Goal: Contribute content

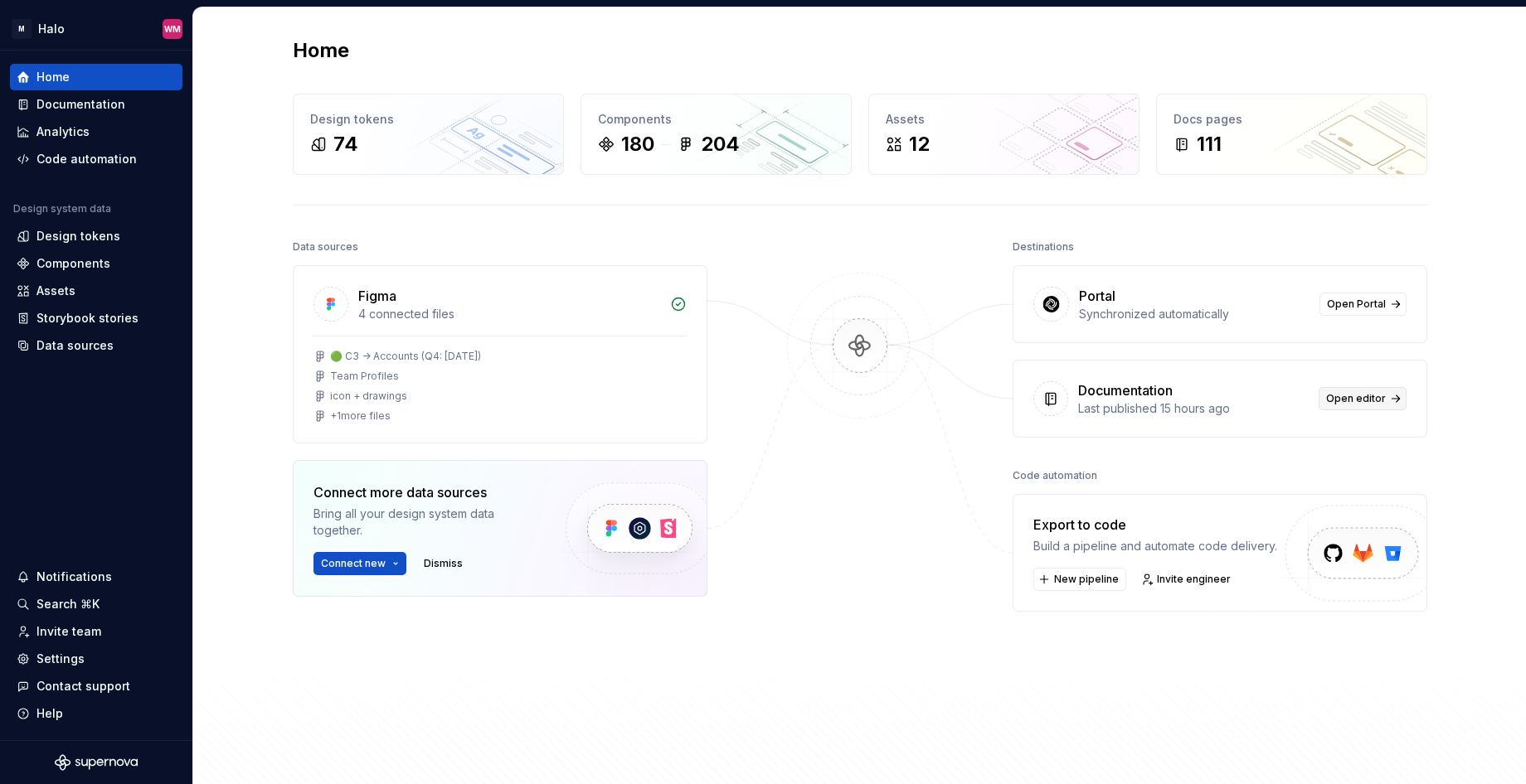
click at [1349, 395] on span "Open editor" at bounding box center [1355, 399] width 60 height 13
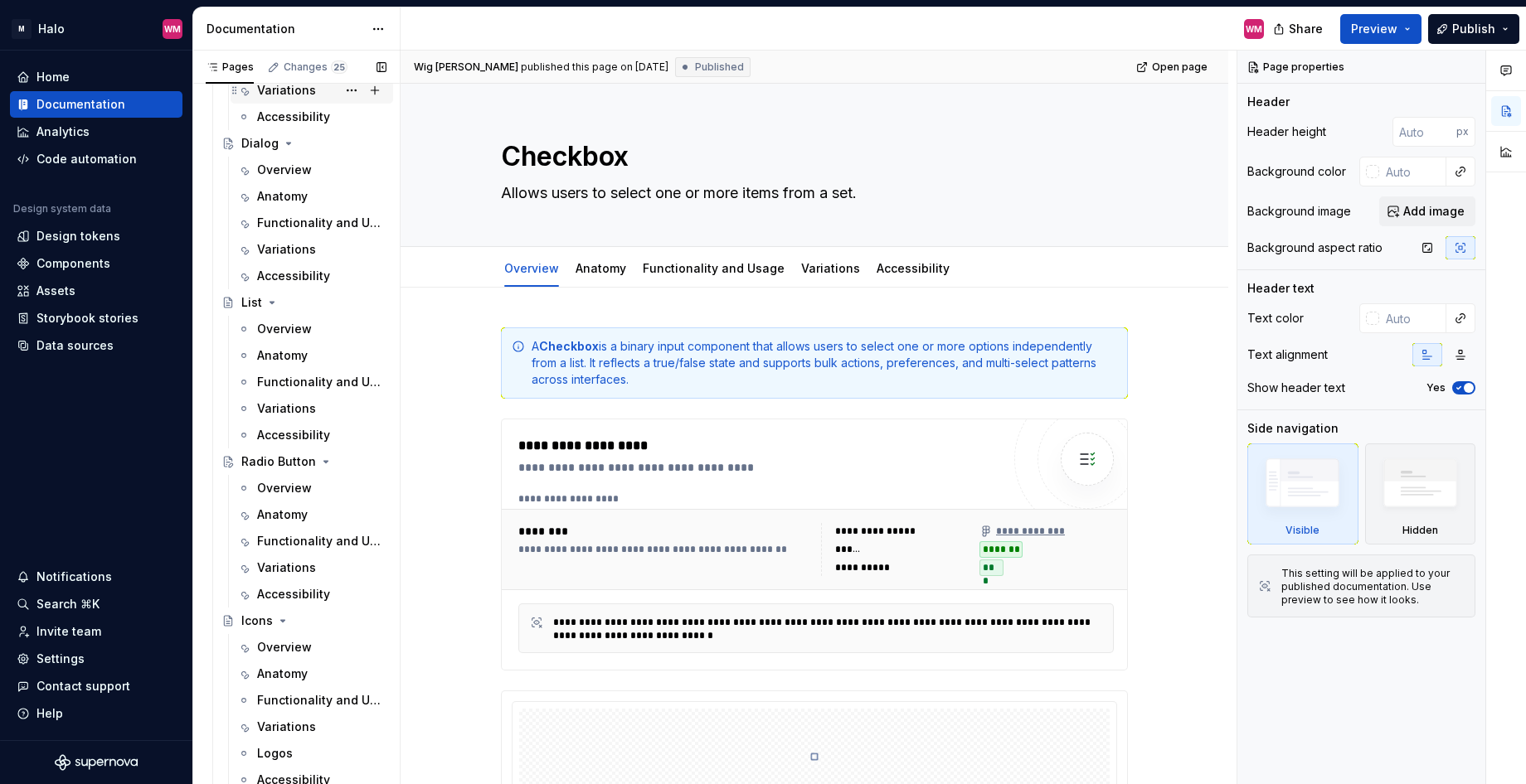
scroll to position [619, 0]
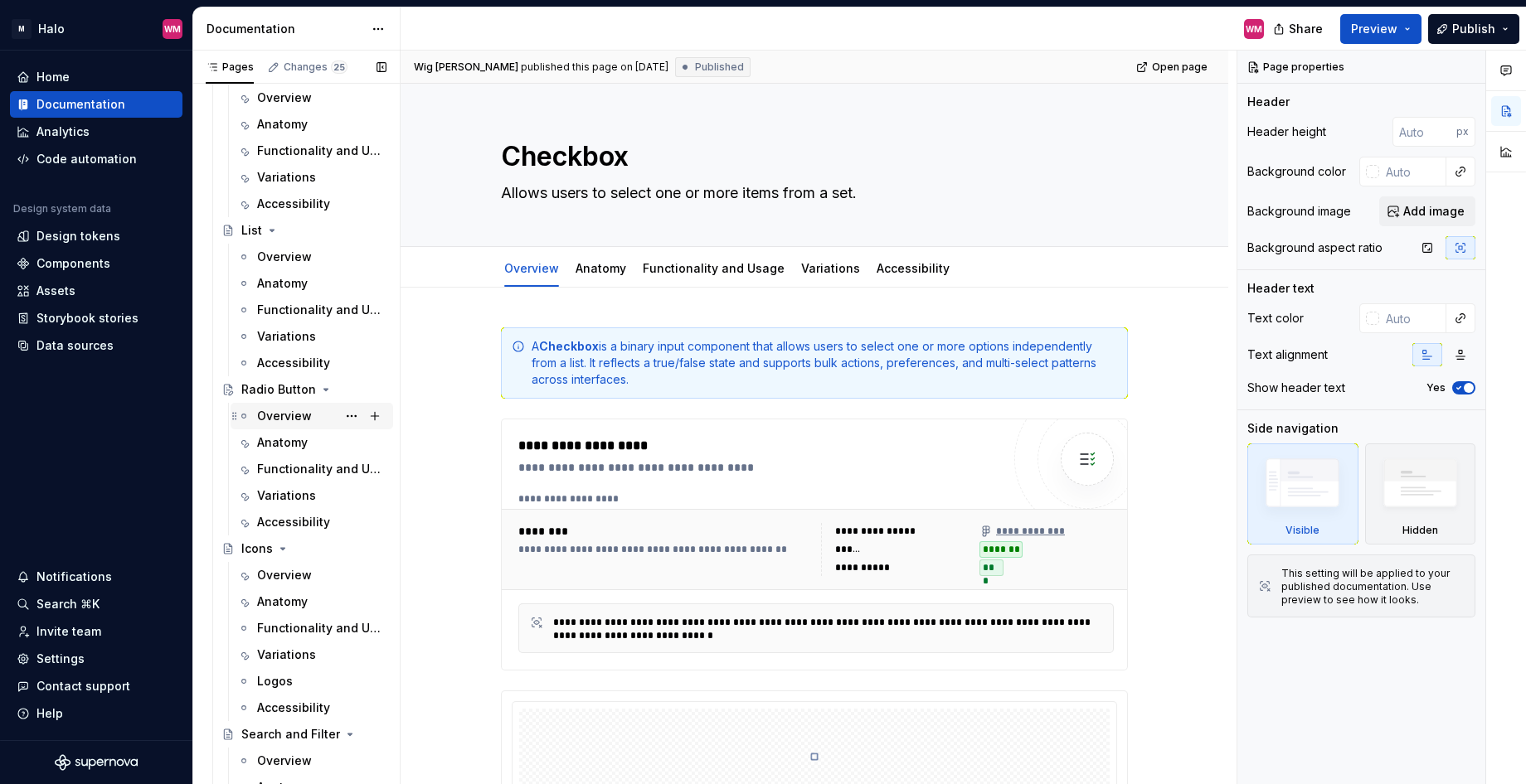
click at [280, 411] on div "Overview" at bounding box center [284, 416] width 54 height 17
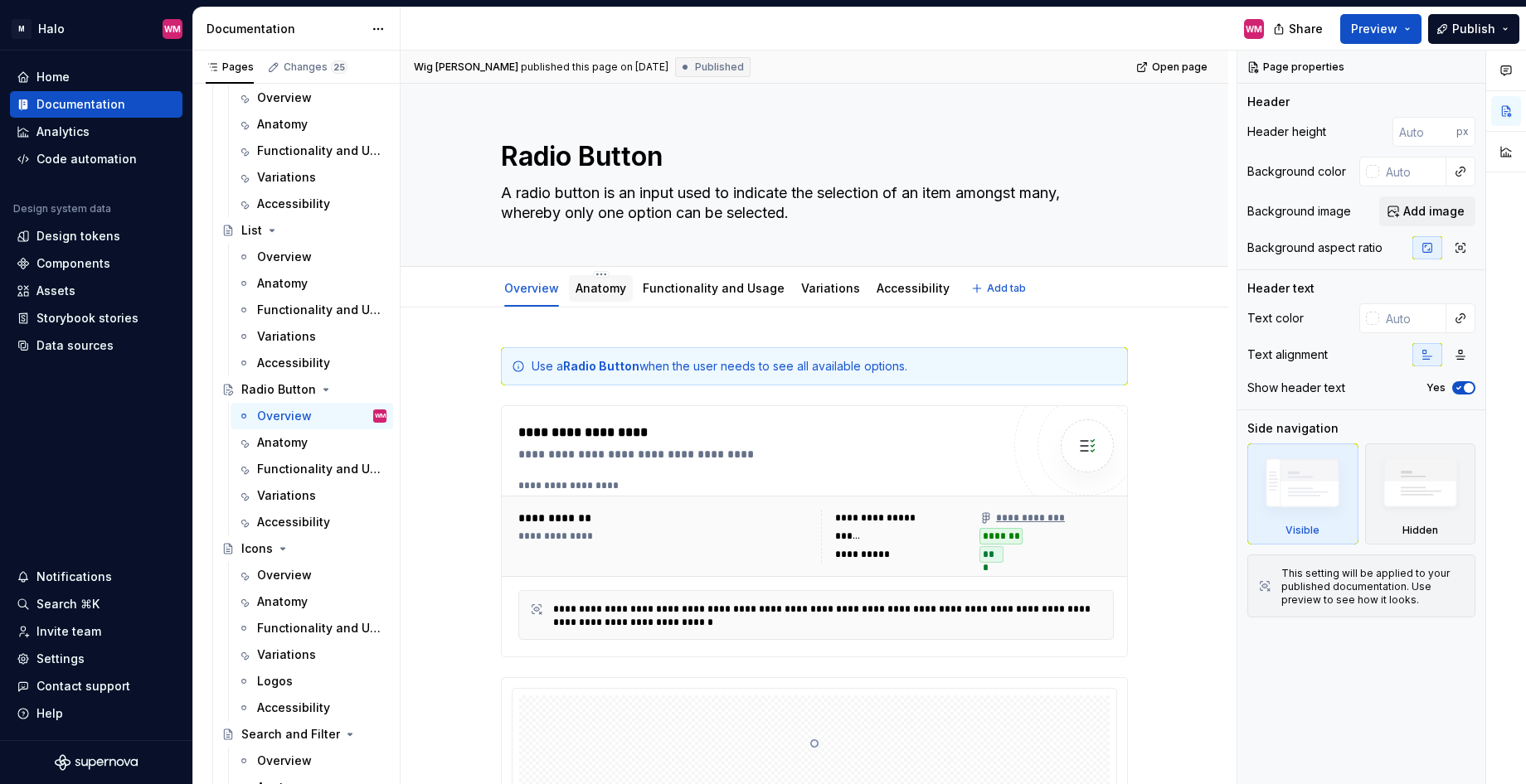
click at [599, 296] on div "Anatomy" at bounding box center [601, 288] width 51 height 17
click at [599, 286] on link "Anatomy" at bounding box center [601, 288] width 51 height 14
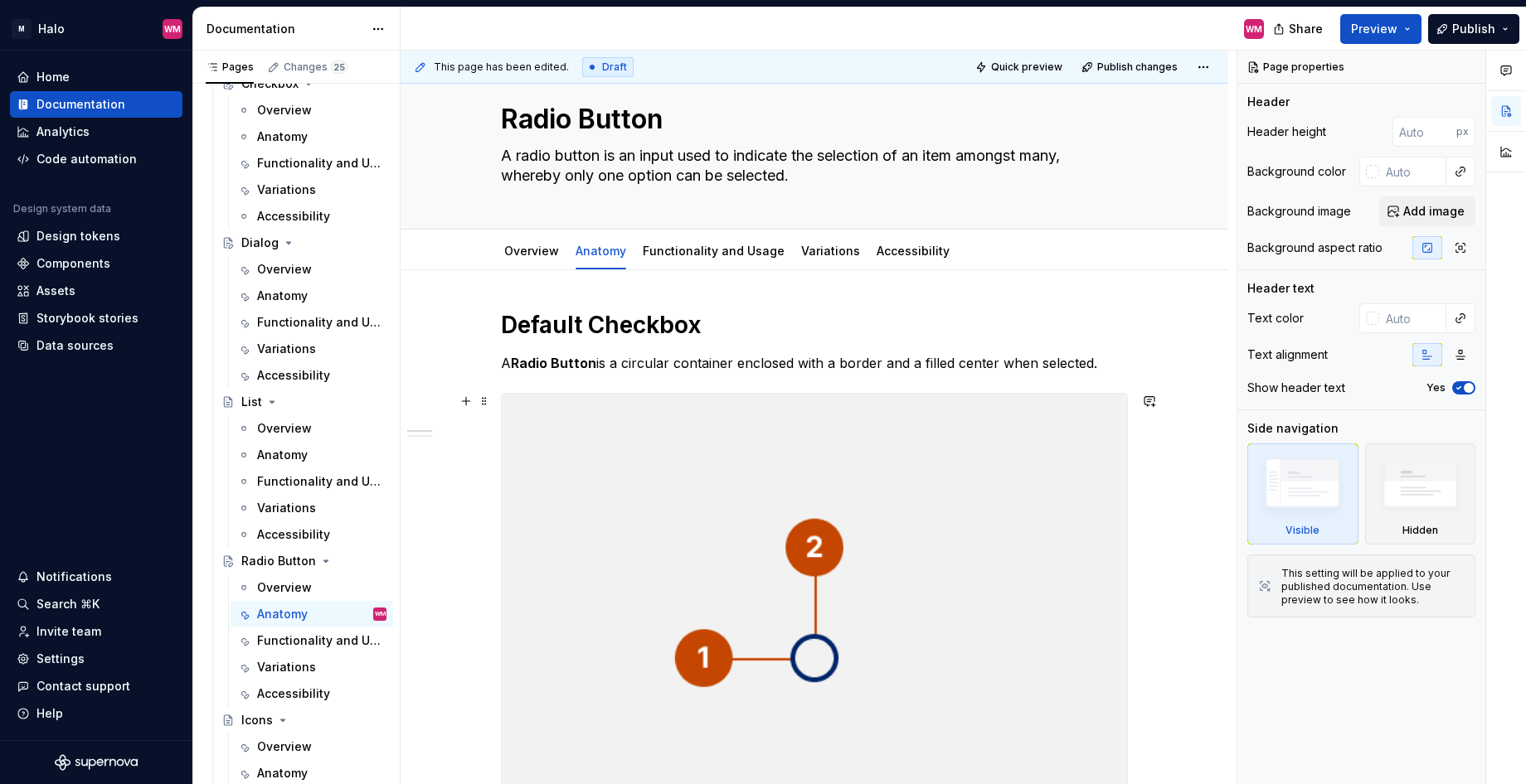
scroll to position [39, 0]
type textarea "*"
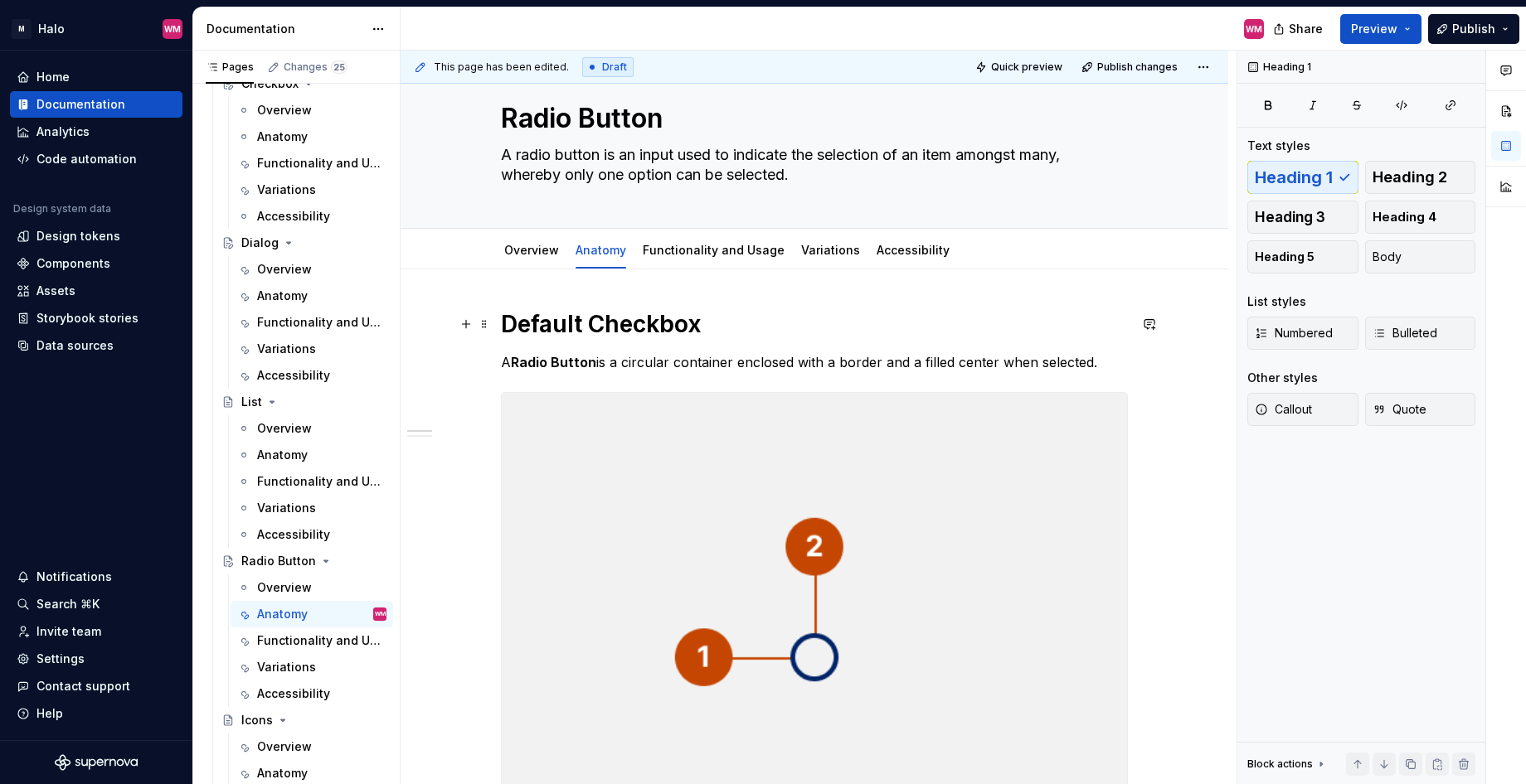
click at [696, 322] on h1 "Default Checkbox" at bounding box center [815, 324] width 627 height 30
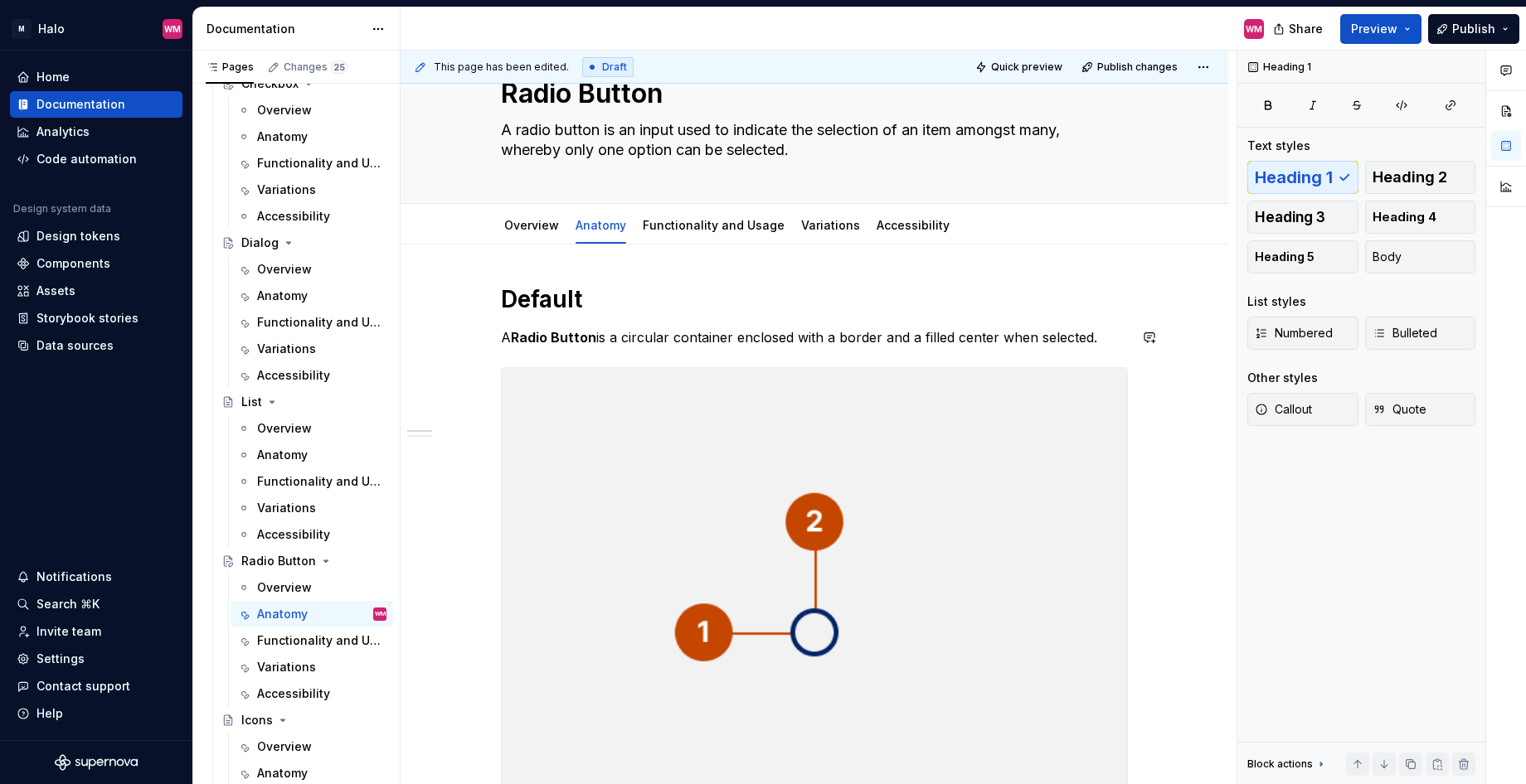
scroll to position [62, 0]
click at [699, 230] on link "Functionality and Usage" at bounding box center [714, 226] width 142 height 14
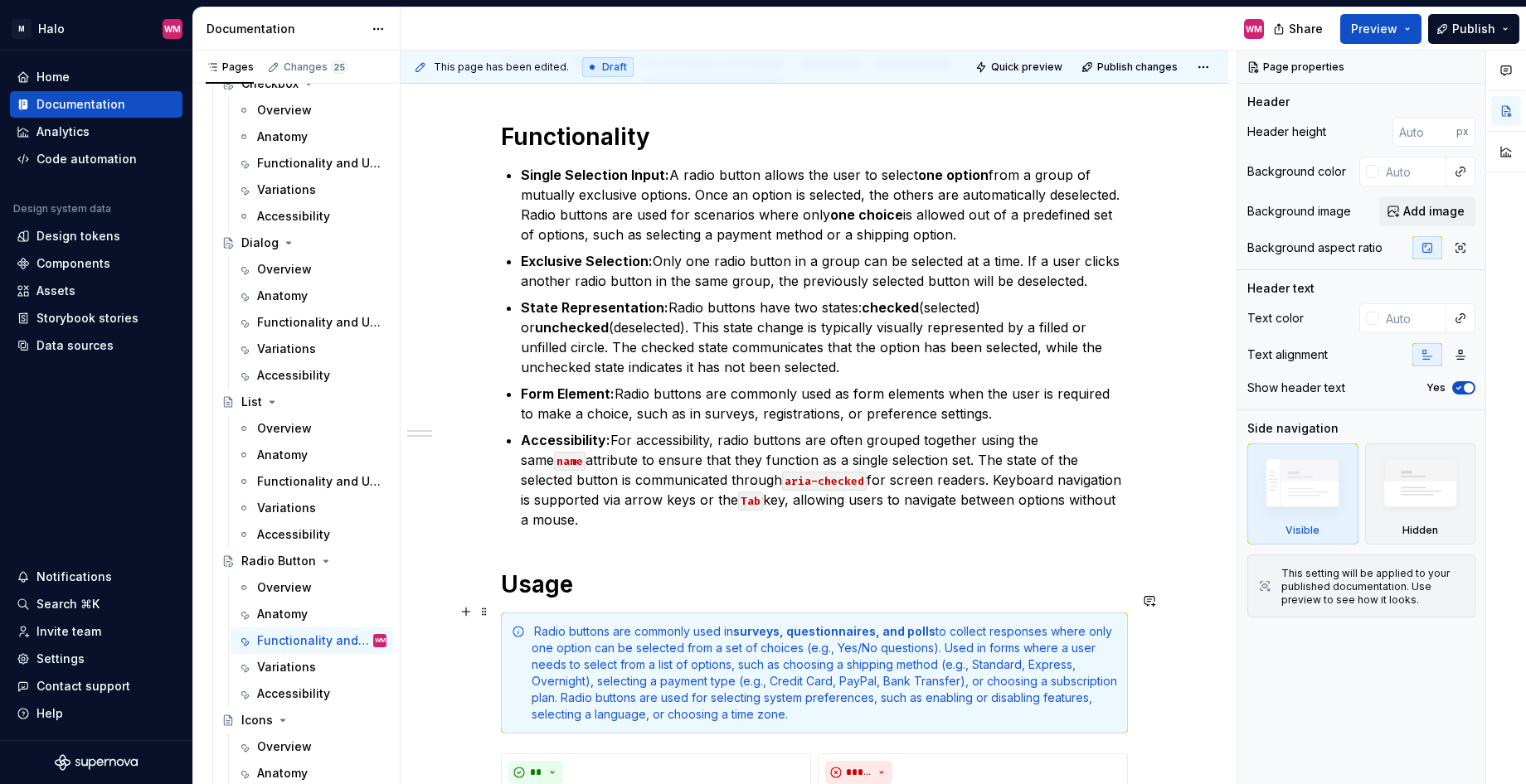
scroll to position [224, 0]
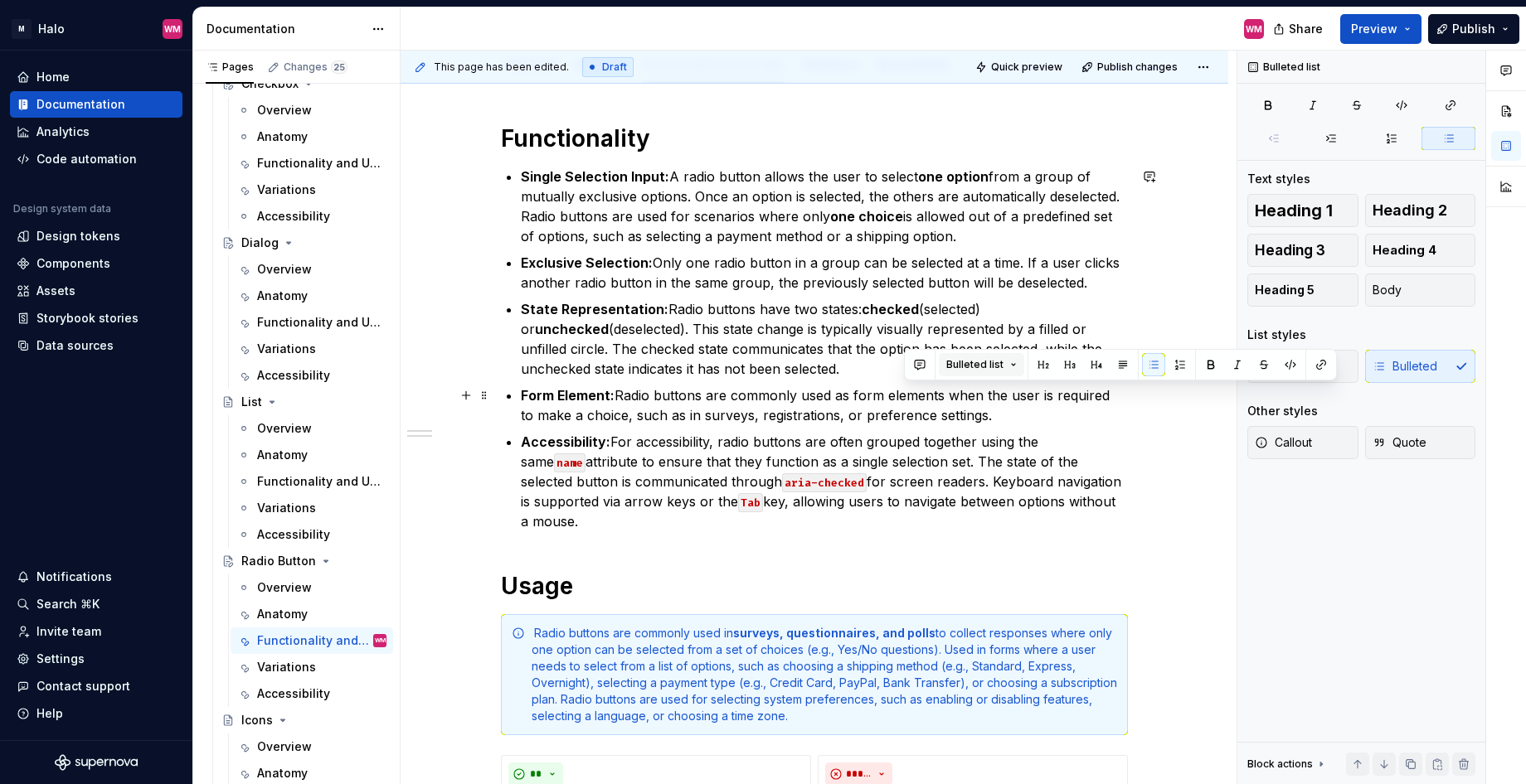
drag, startPoint x: 1102, startPoint y: 502, endPoint x: 806, endPoint y: 347, distance: 334.1
click at [850, 364] on ul "Single Selection Input: A radio button allows the user to select one option fro…" at bounding box center [823, 349] width 607 height 364
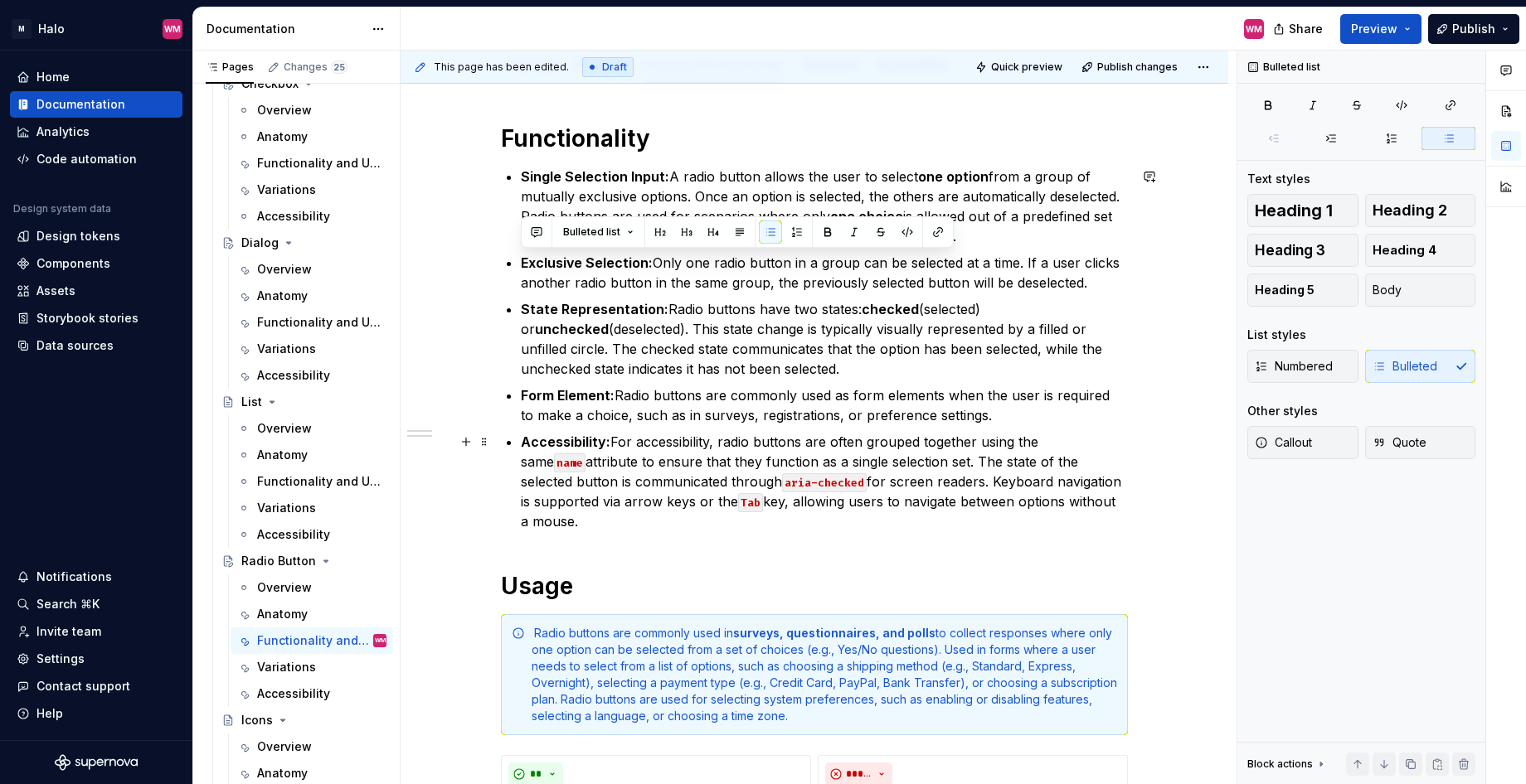
drag, startPoint x: 519, startPoint y: 263, endPoint x: 1114, endPoint y: 505, distance: 642.3
click at [1114, 505] on div "Functionality Single Selection Input: A radio button allows the user to select …" at bounding box center [815, 749] width 627 height 1252
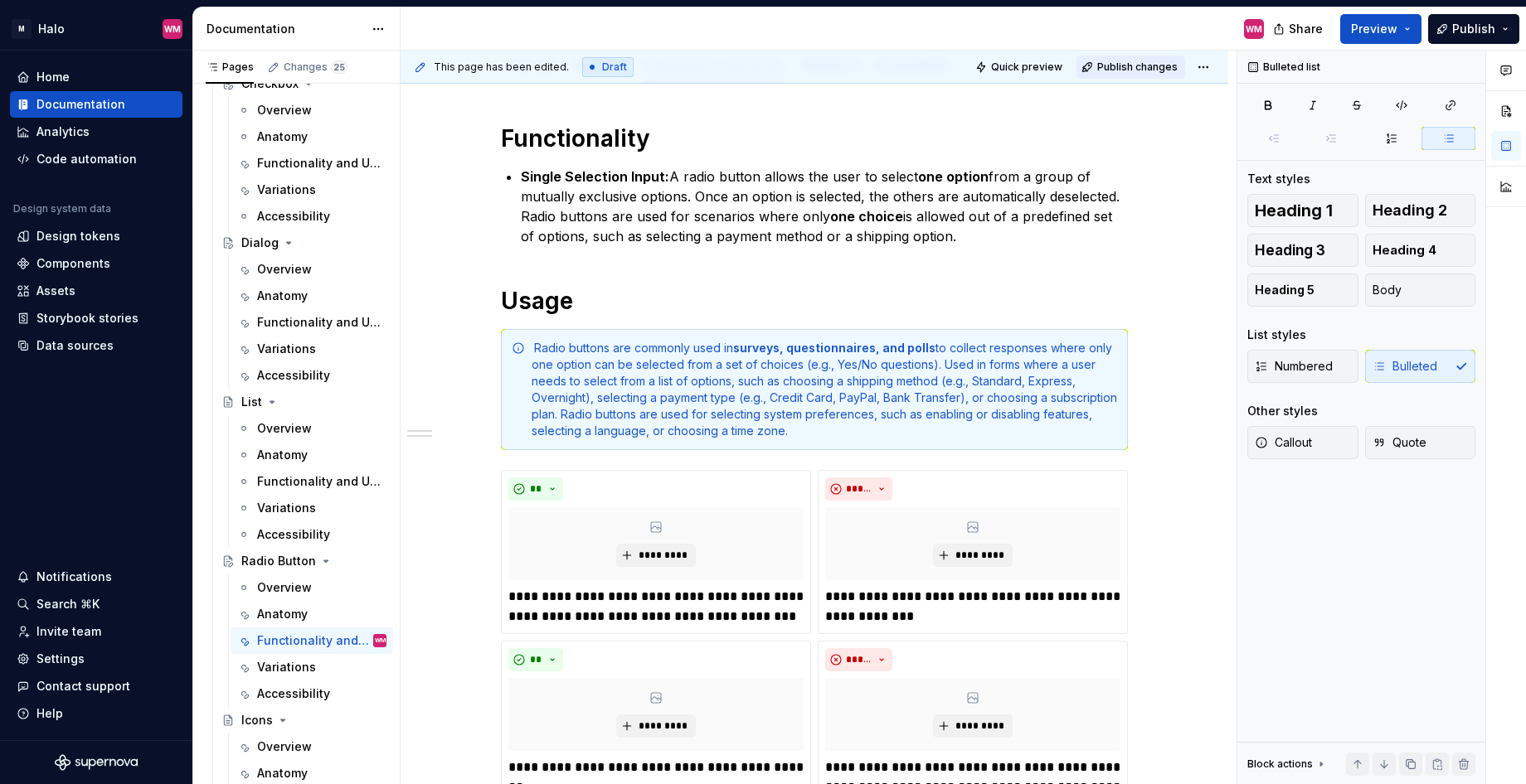
click at [1149, 61] on span "Publish changes" at bounding box center [1137, 67] width 81 height 13
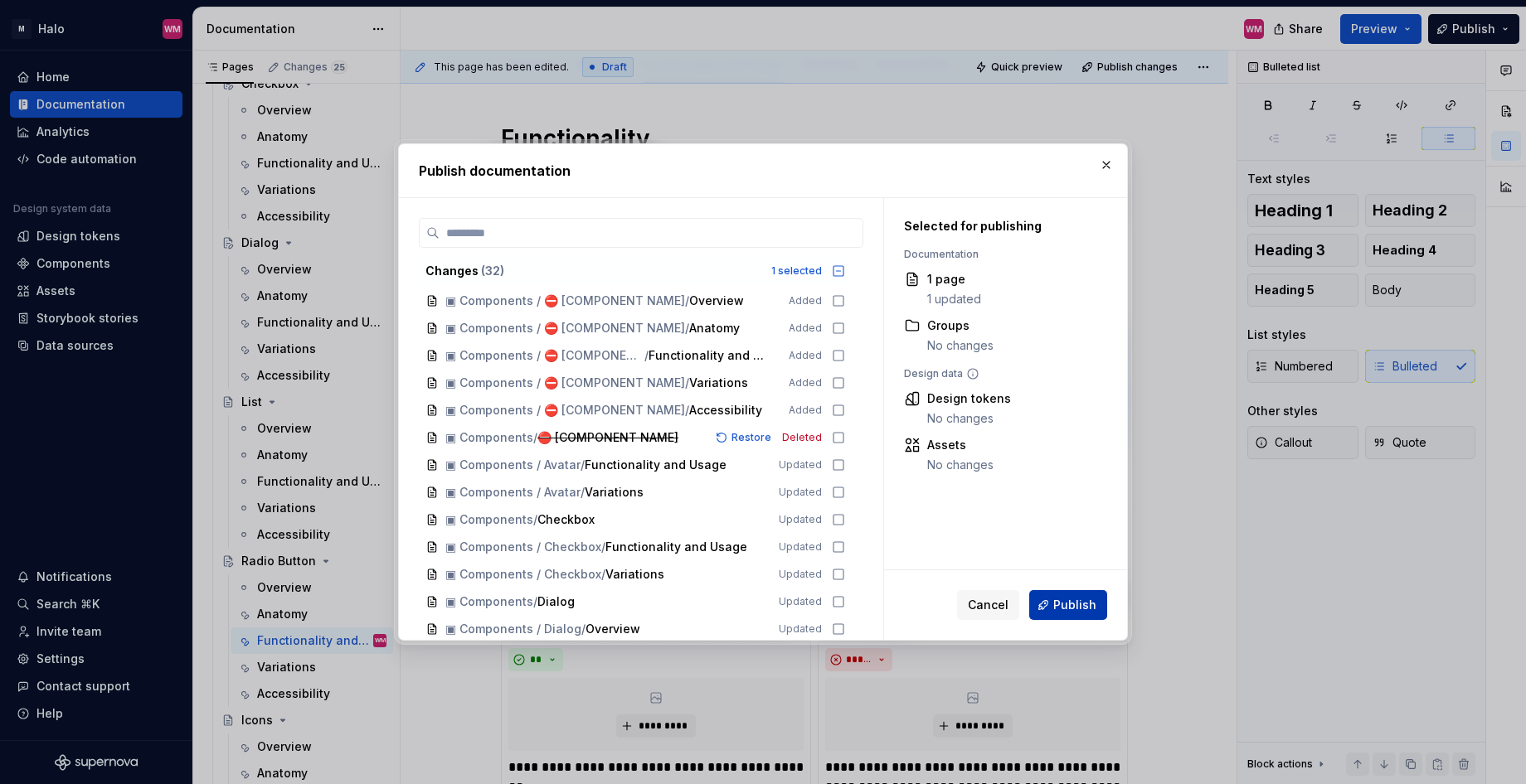
click at [1063, 600] on span "Publish" at bounding box center [1074, 604] width 43 height 17
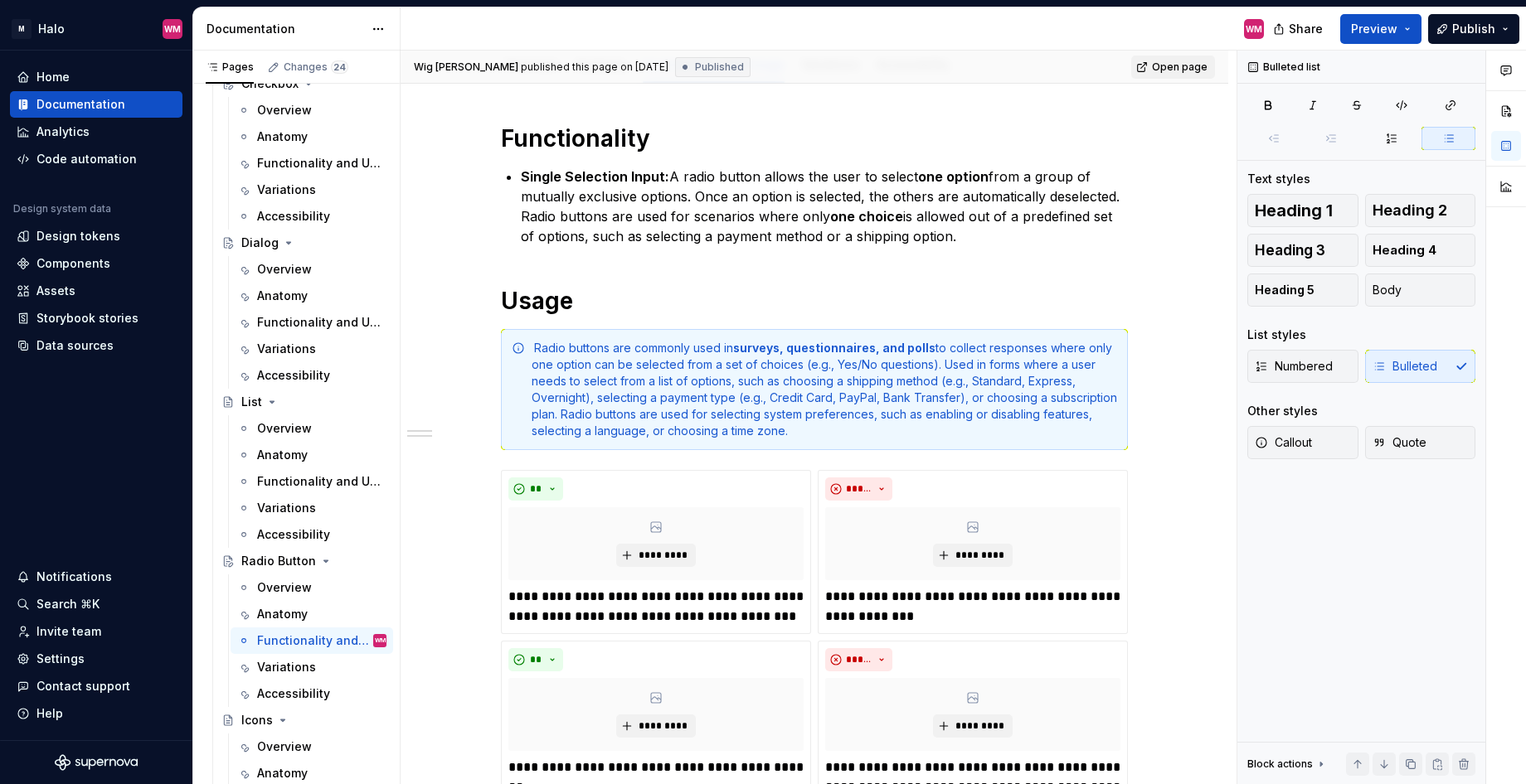
click at [1170, 65] on span "Open page" at bounding box center [1179, 67] width 55 height 13
click at [519, 172] on div "Functionality Single Selection Input: A radio button allows the user to select …" at bounding box center [815, 607] width 627 height 967
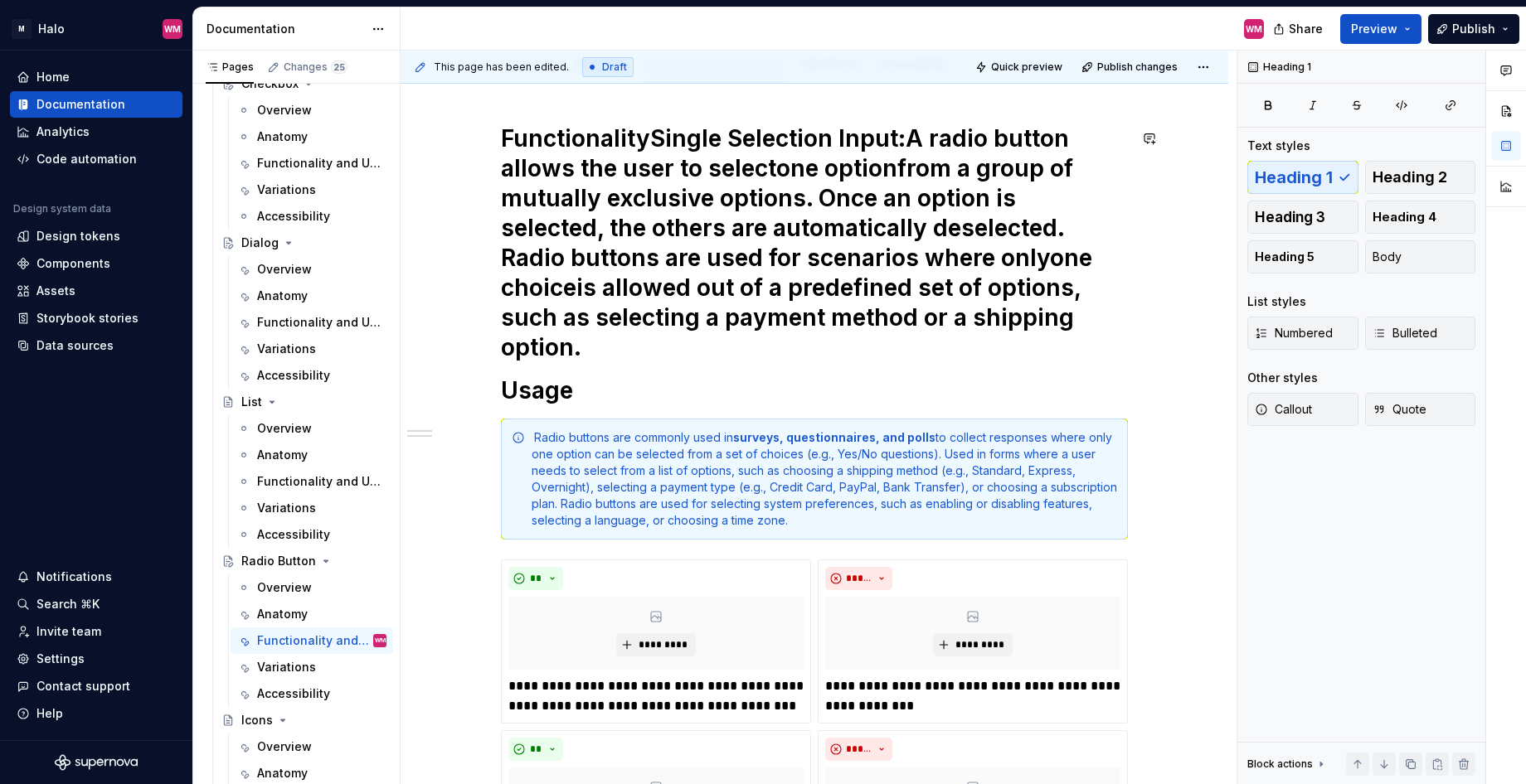
type textarea "*"
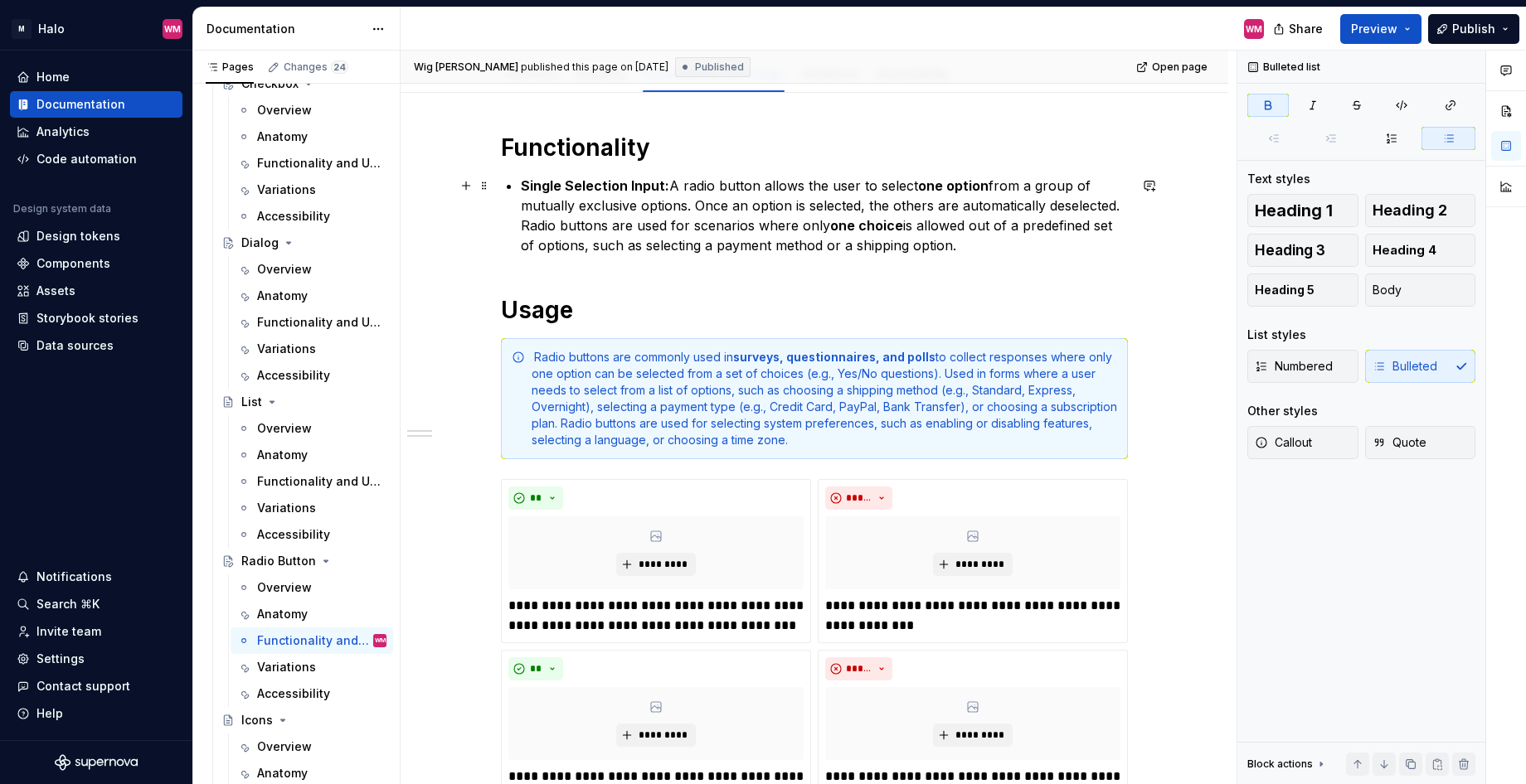
click at [516, 180] on div "Functionality Single Selection Input: A radio button allows the user to select …" at bounding box center [815, 616] width 627 height 967
click at [486, 187] on span at bounding box center [484, 186] width 13 height 24
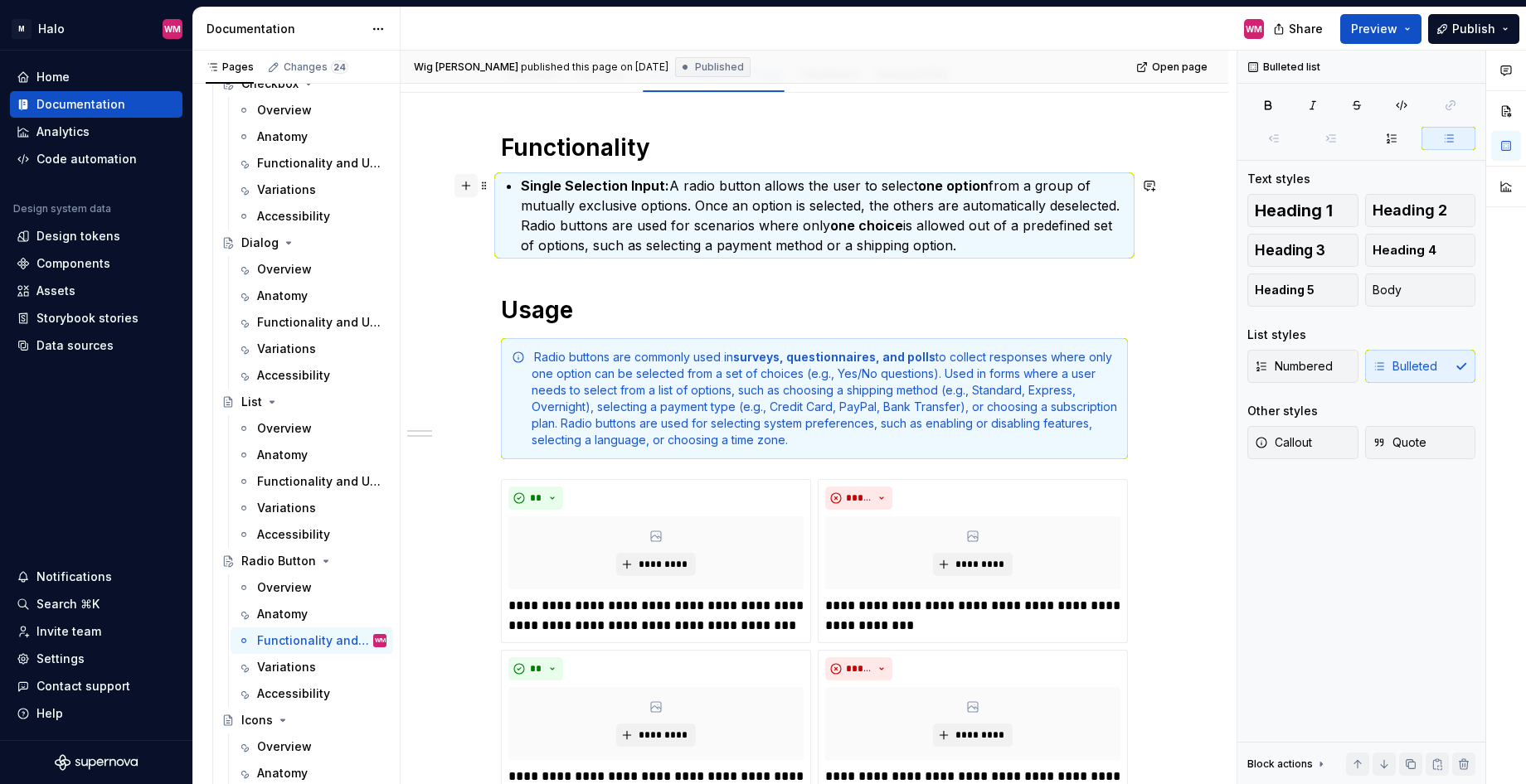
click at [466, 181] on button "button" at bounding box center [466, 186] width 24 height 24
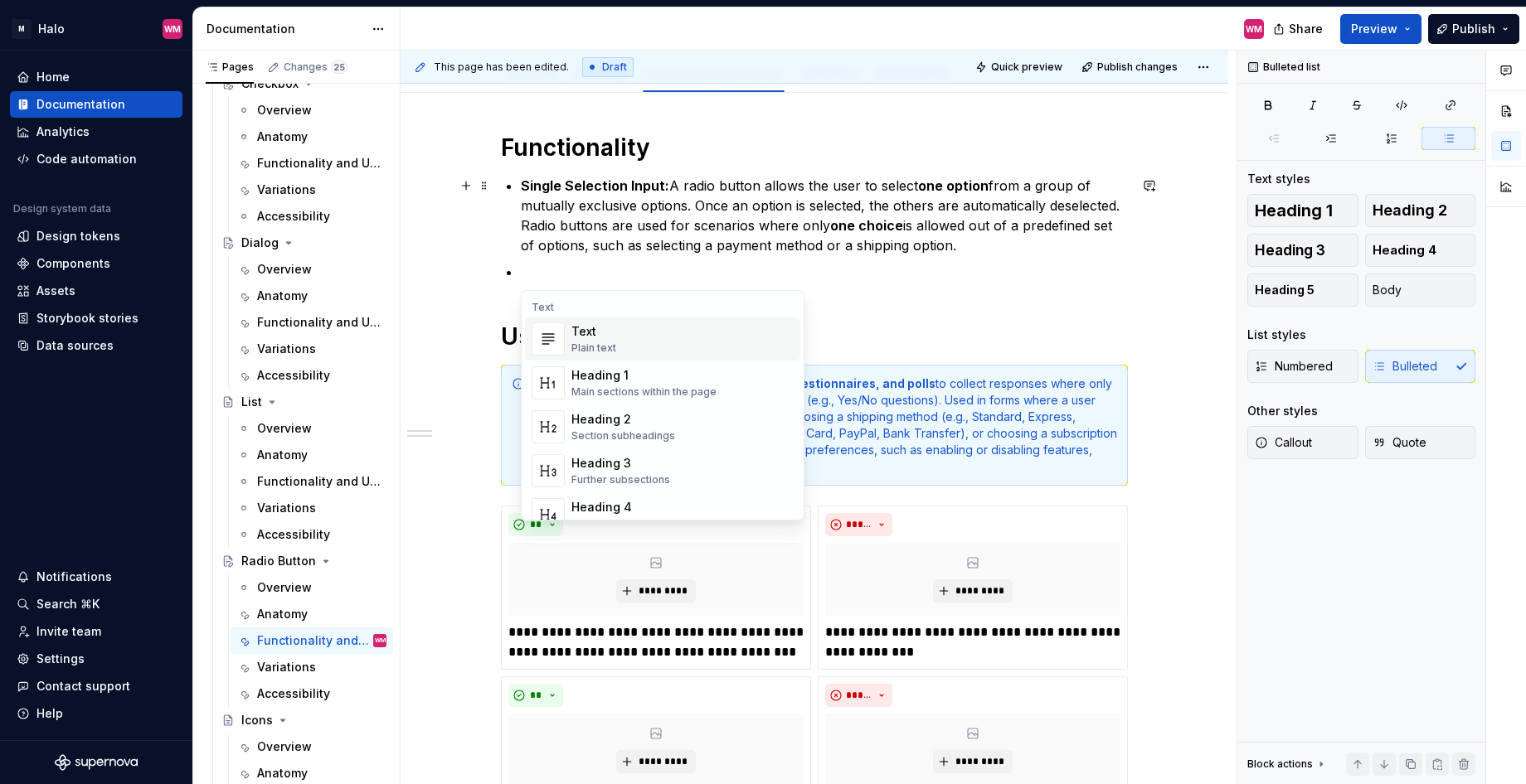
click at [597, 339] on div "Text" at bounding box center [593, 331] width 45 height 17
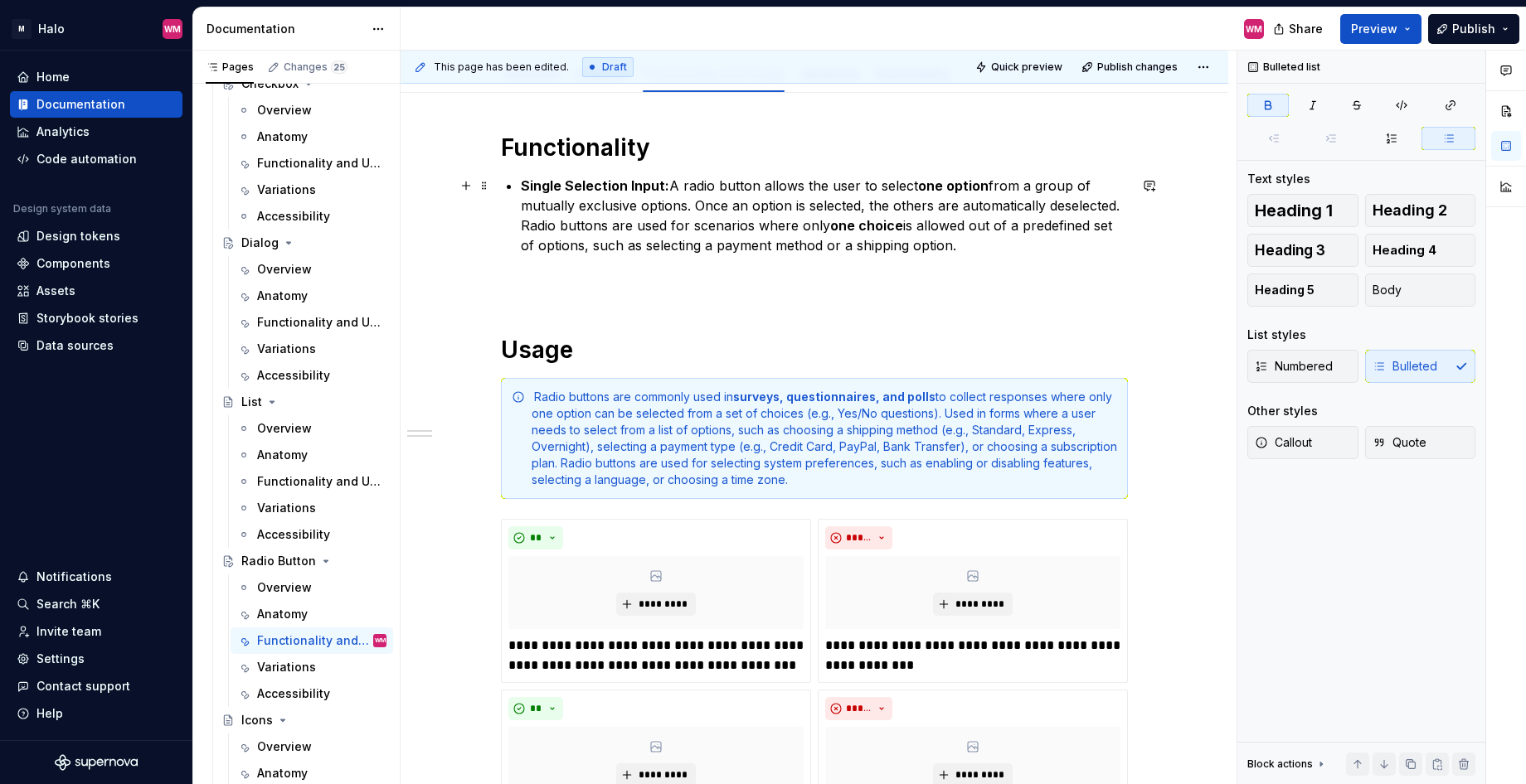
click at [523, 185] on strong "Single Selection Input:" at bounding box center [594, 186] width 148 height 17
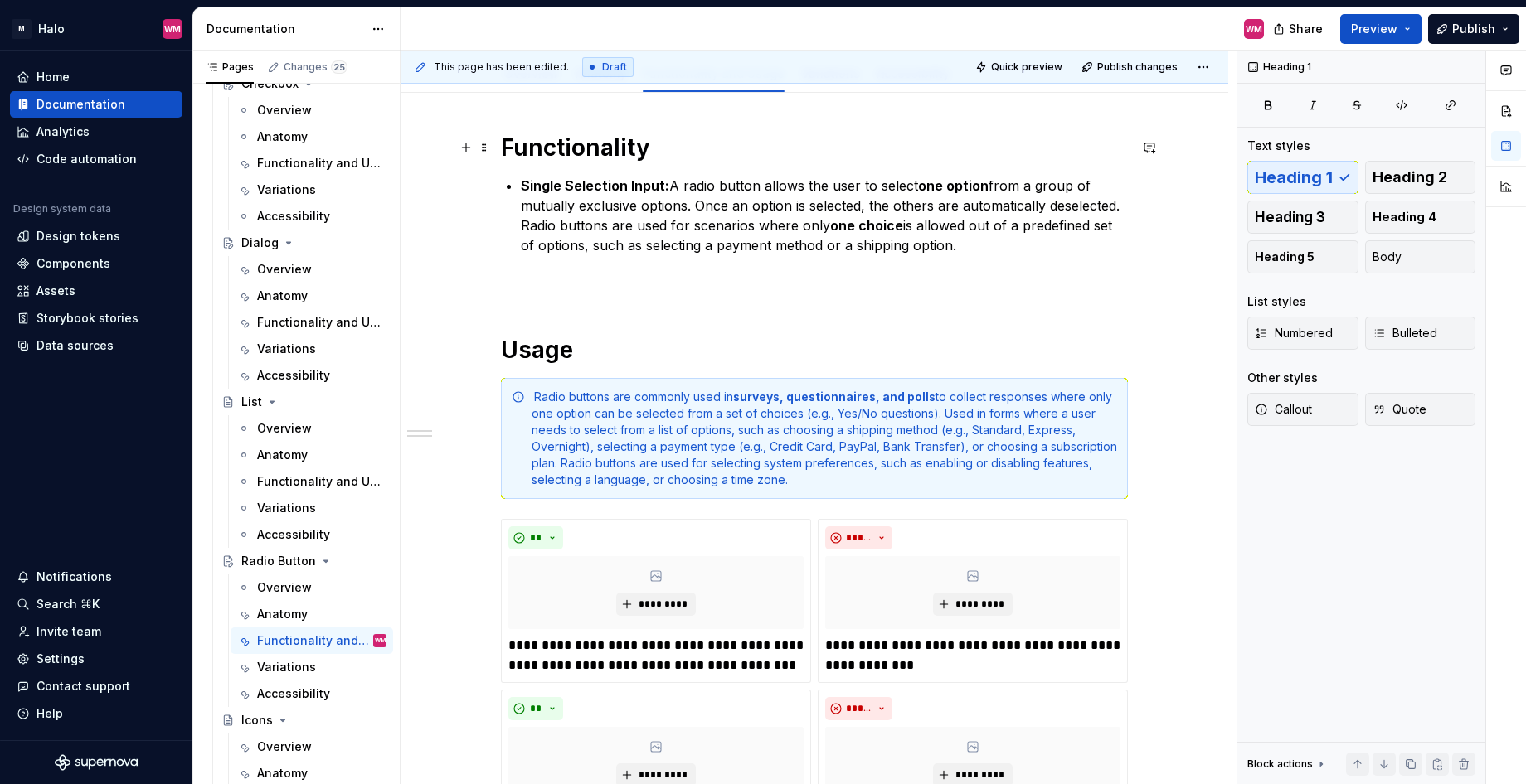
click at [650, 150] on h1 "Functionality" at bounding box center [815, 147] width 627 height 30
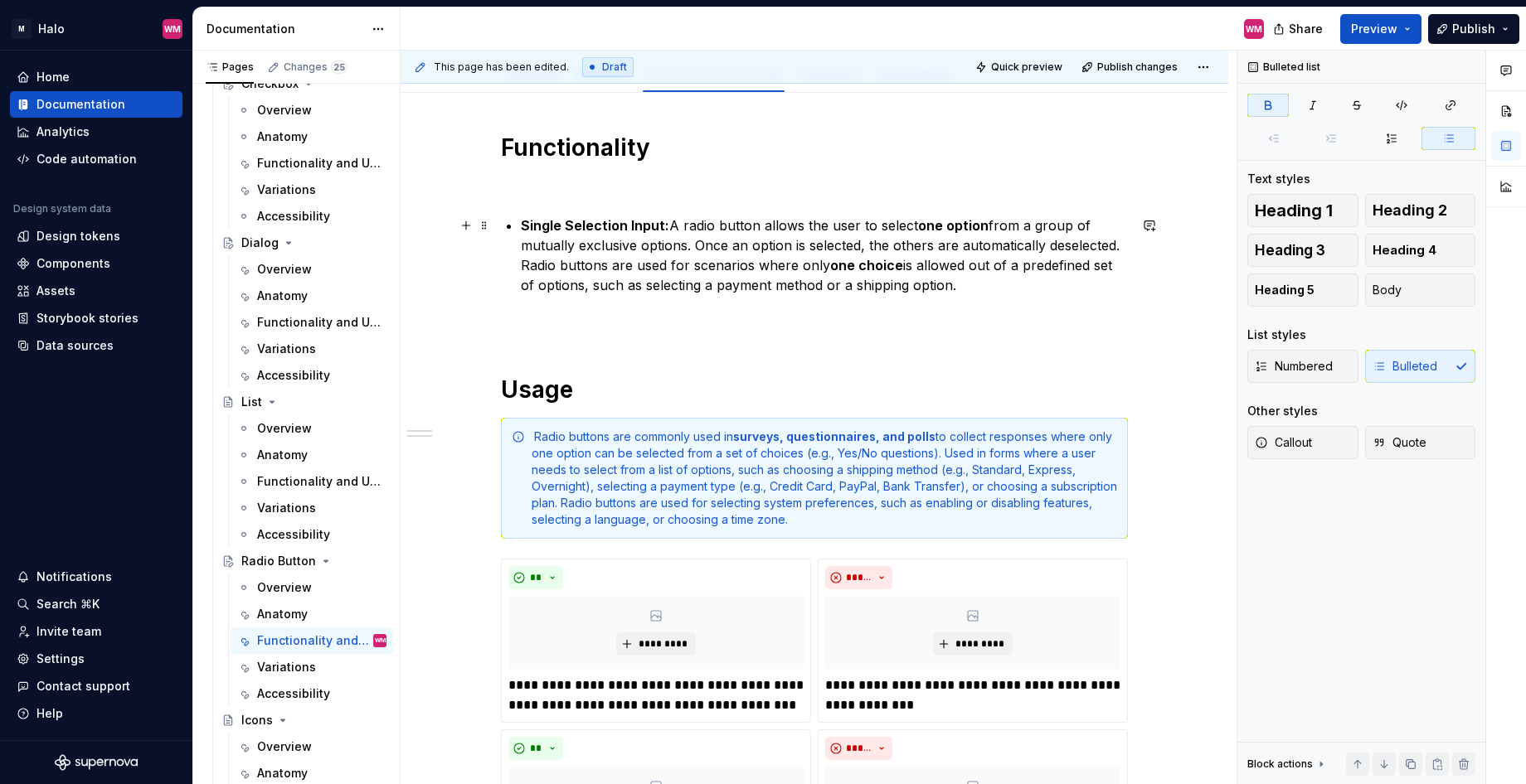
click at [520, 218] on strong "Single Selection Input:" at bounding box center [594, 225] width 148 height 17
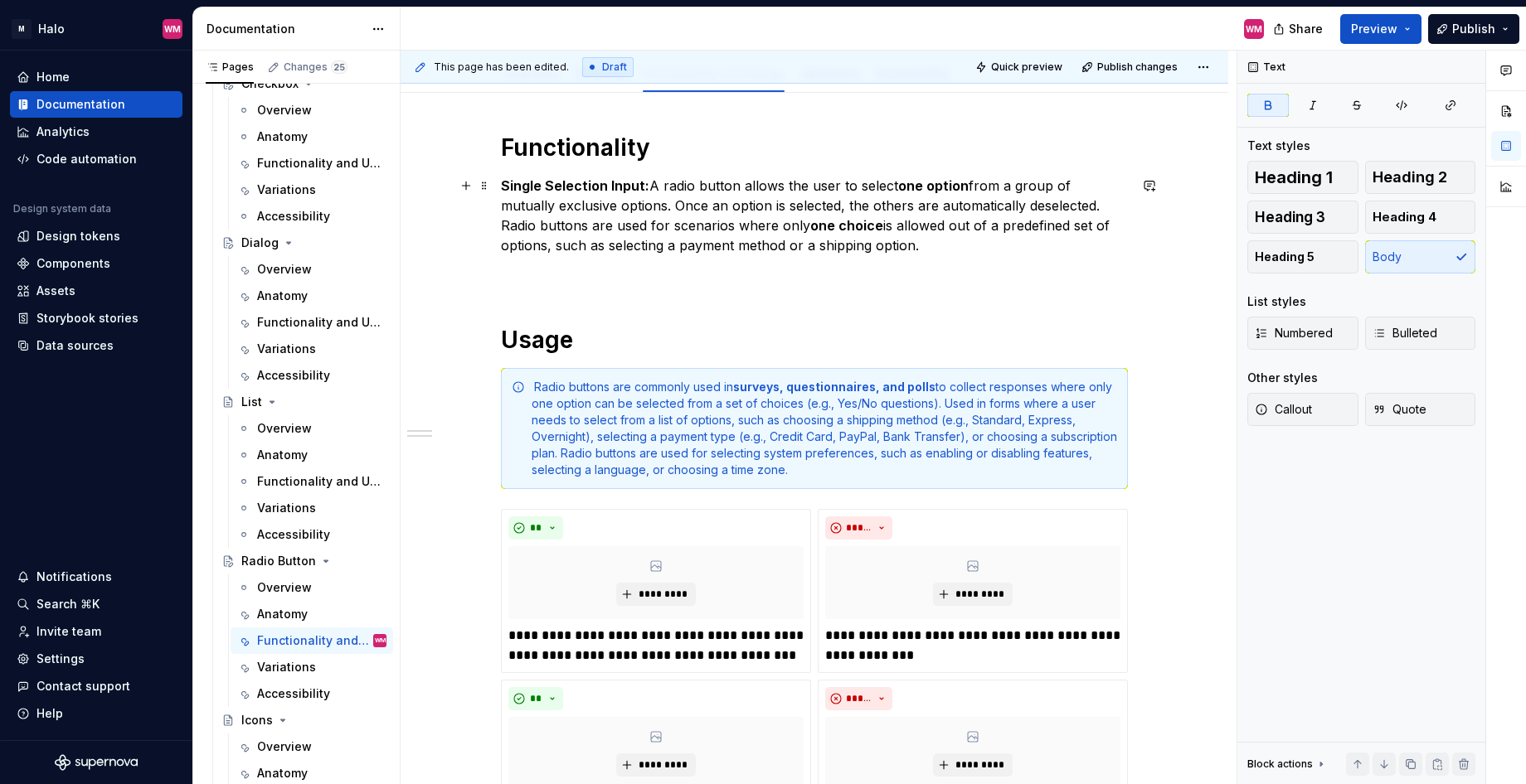
drag, startPoint x: 644, startPoint y: 185, endPoint x: 526, endPoint y: 187, distance: 118.0
drag, startPoint x: 526, startPoint y: 187, endPoint x: 646, endPoint y: 173, distance: 120.8
click at [646, 173] on div "Functionality Single Selection Input: A radio button allows the user to select …" at bounding box center [815, 631] width 627 height 997
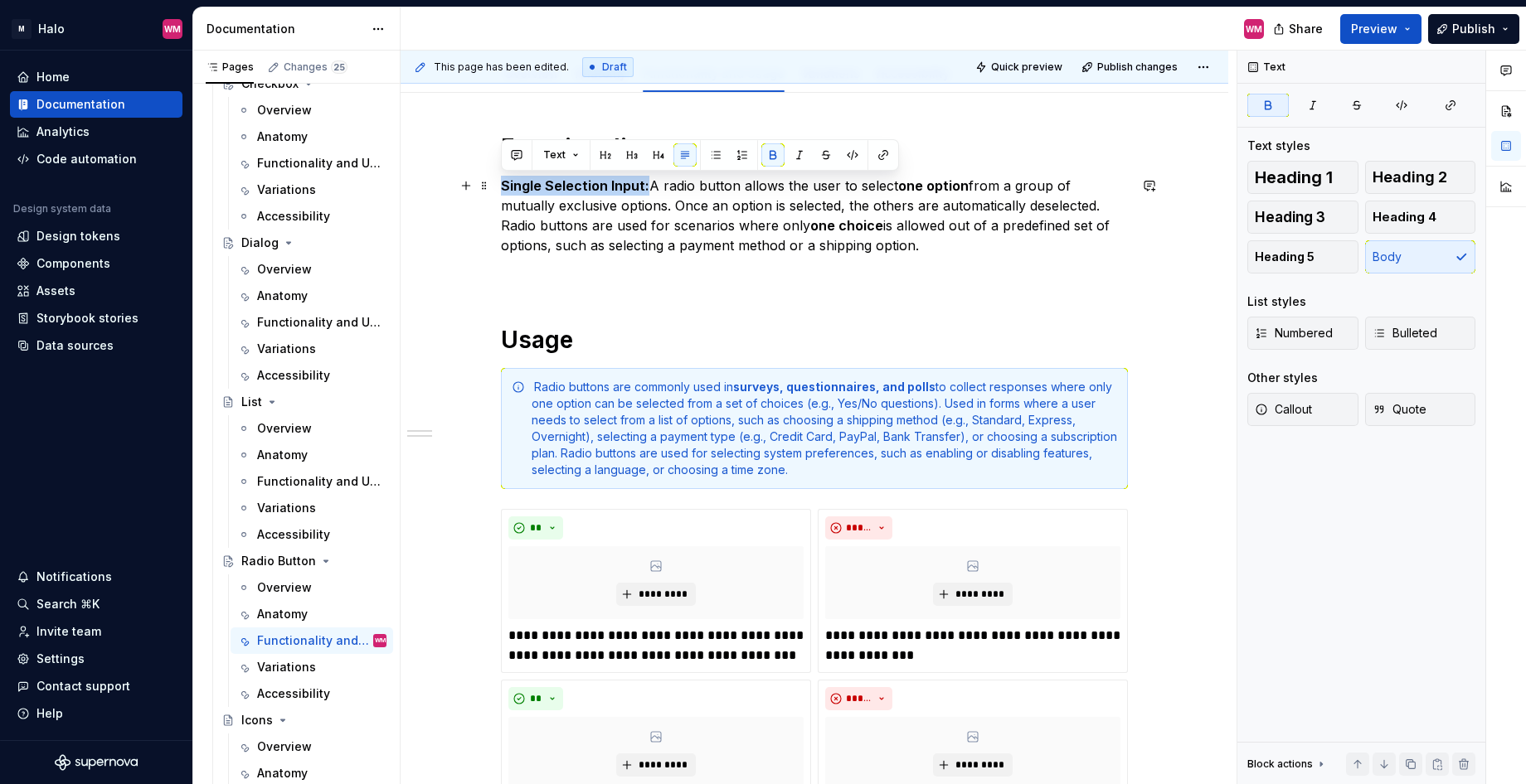
drag, startPoint x: 646, startPoint y: 185, endPoint x: 492, endPoint y: 191, distance: 154.1
click at [492, 191] on div "Functionality Single Selection Input: A radio button allows the user to select …" at bounding box center [814, 738] width 828 height 1292
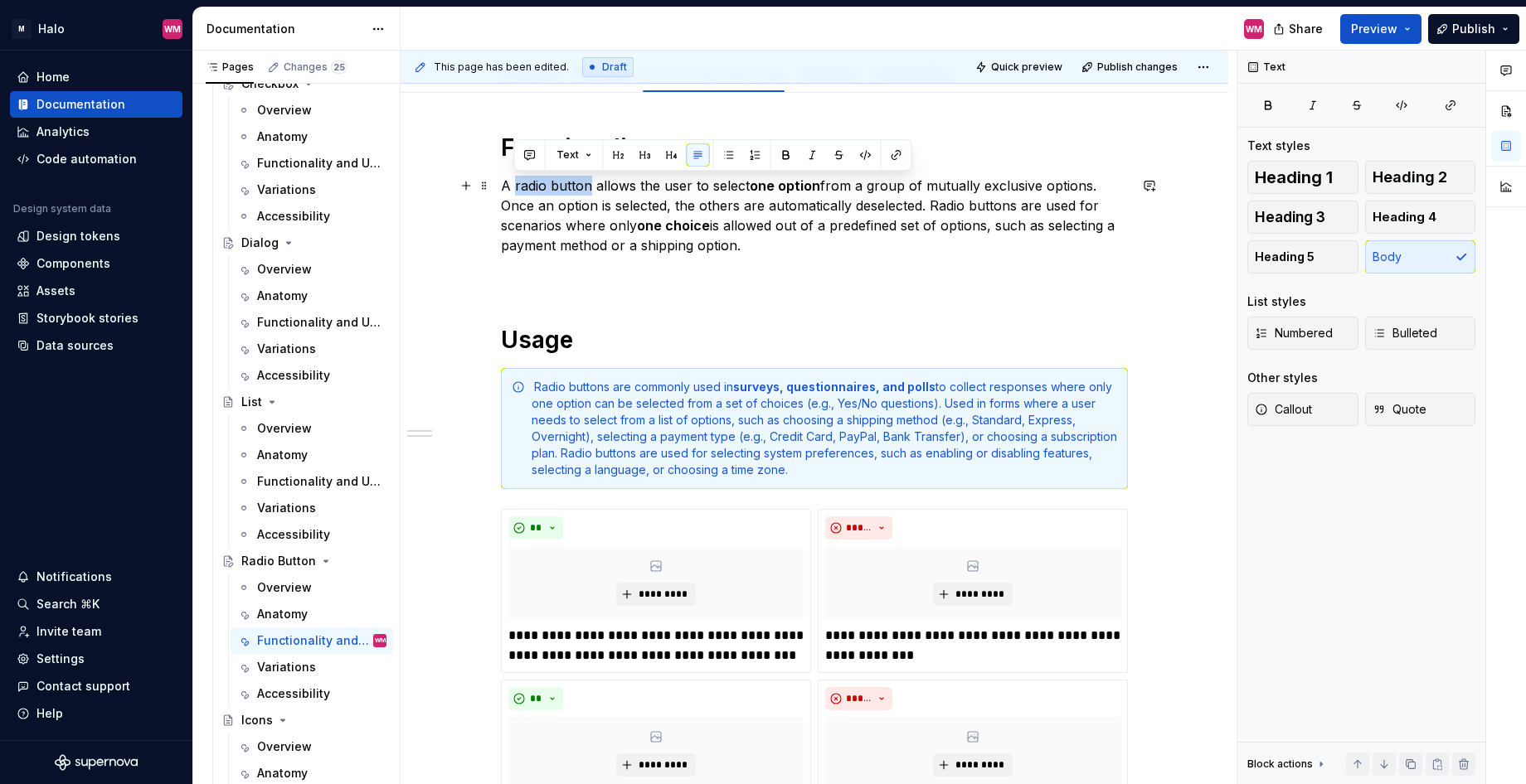
drag, startPoint x: 590, startPoint y: 183, endPoint x: 513, endPoint y: 182, distance: 77.0
click at [513, 182] on p "A radio button allows the user to select one option from a group of mutually ex…" at bounding box center [815, 215] width 627 height 80
click at [782, 153] on button "button" at bounding box center [786, 155] width 24 height 24
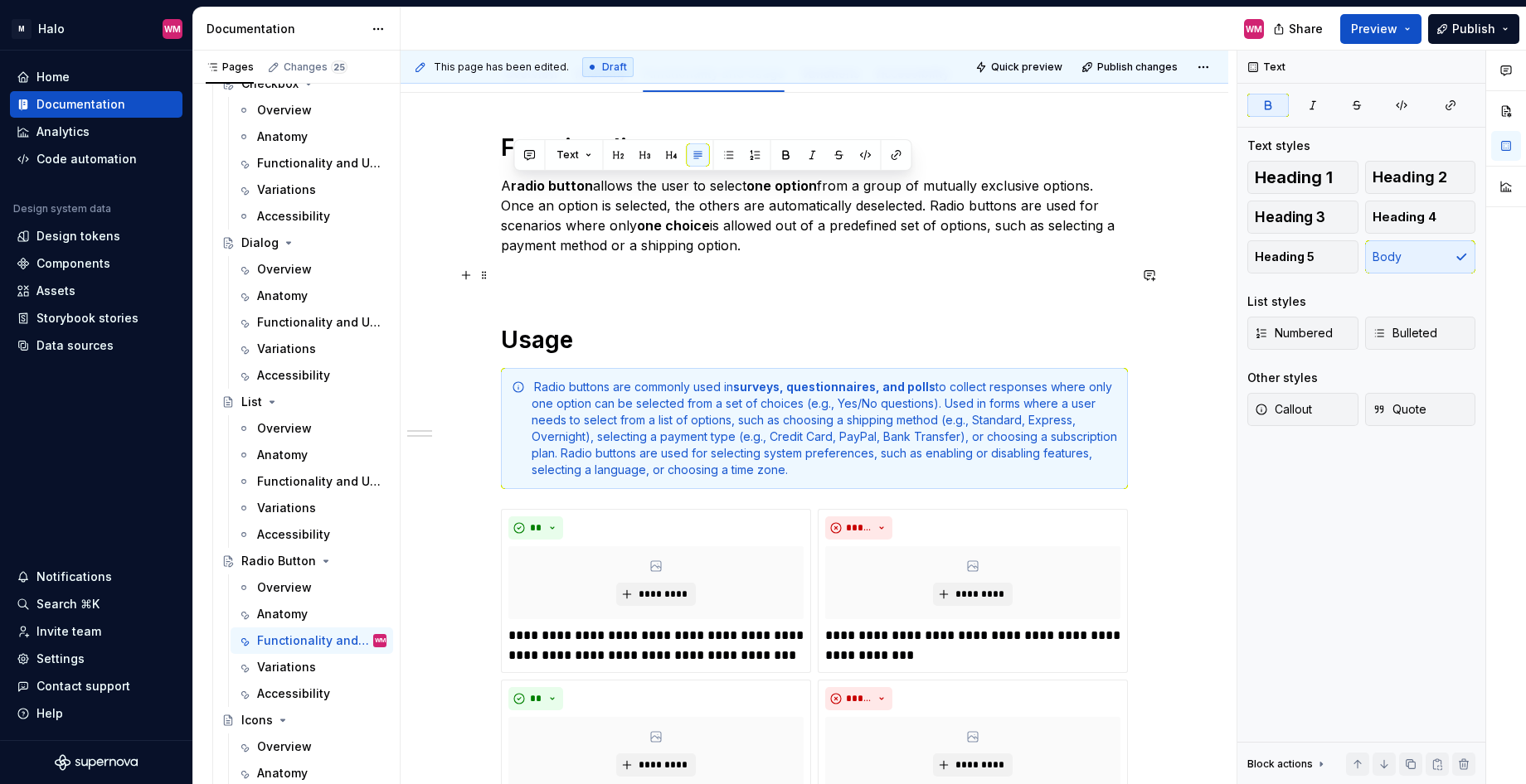
click at [752, 273] on p at bounding box center [815, 275] width 627 height 20
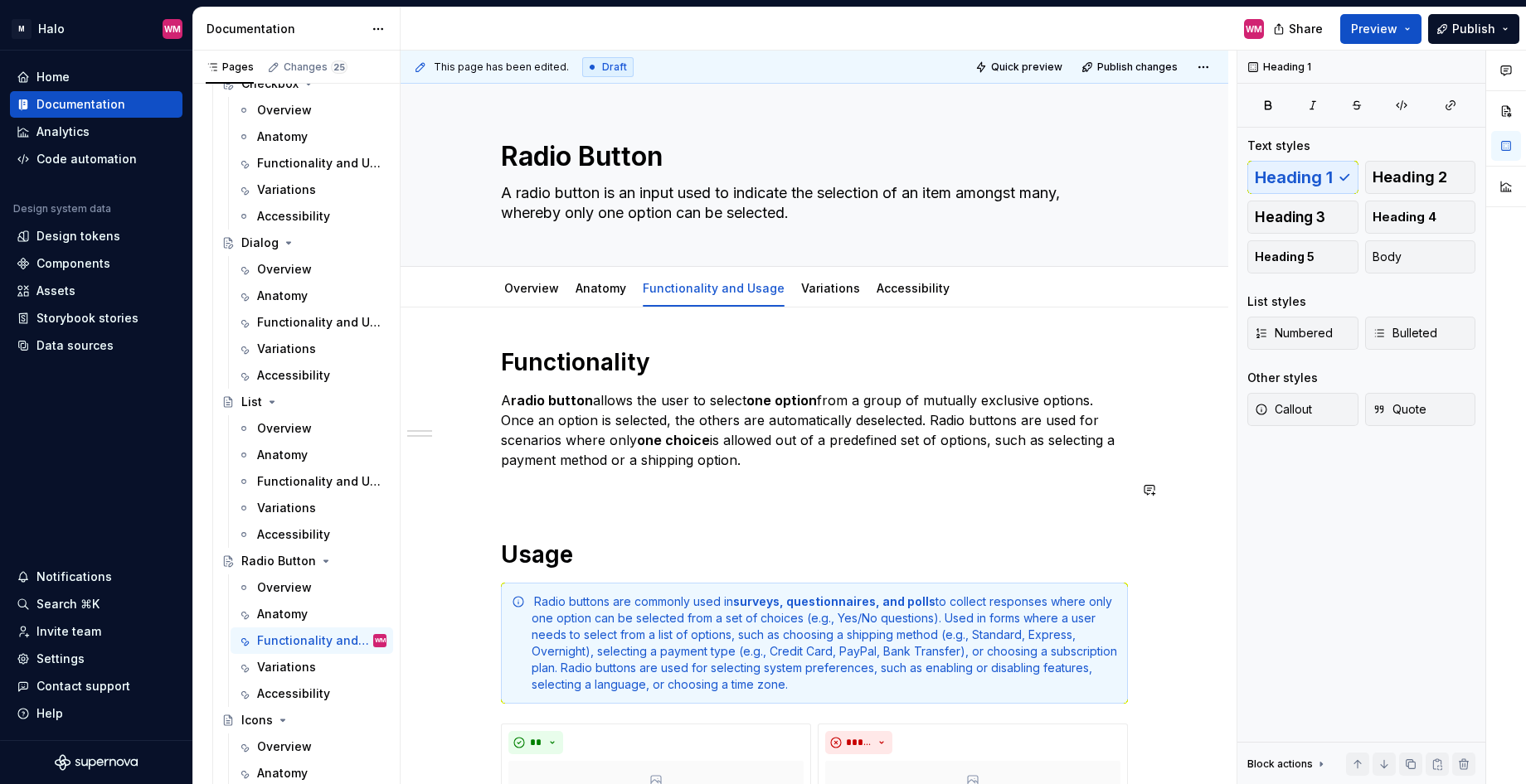
click at [502, 552] on h1 "Usage" at bounding box center [815, 554] width 627 height 30
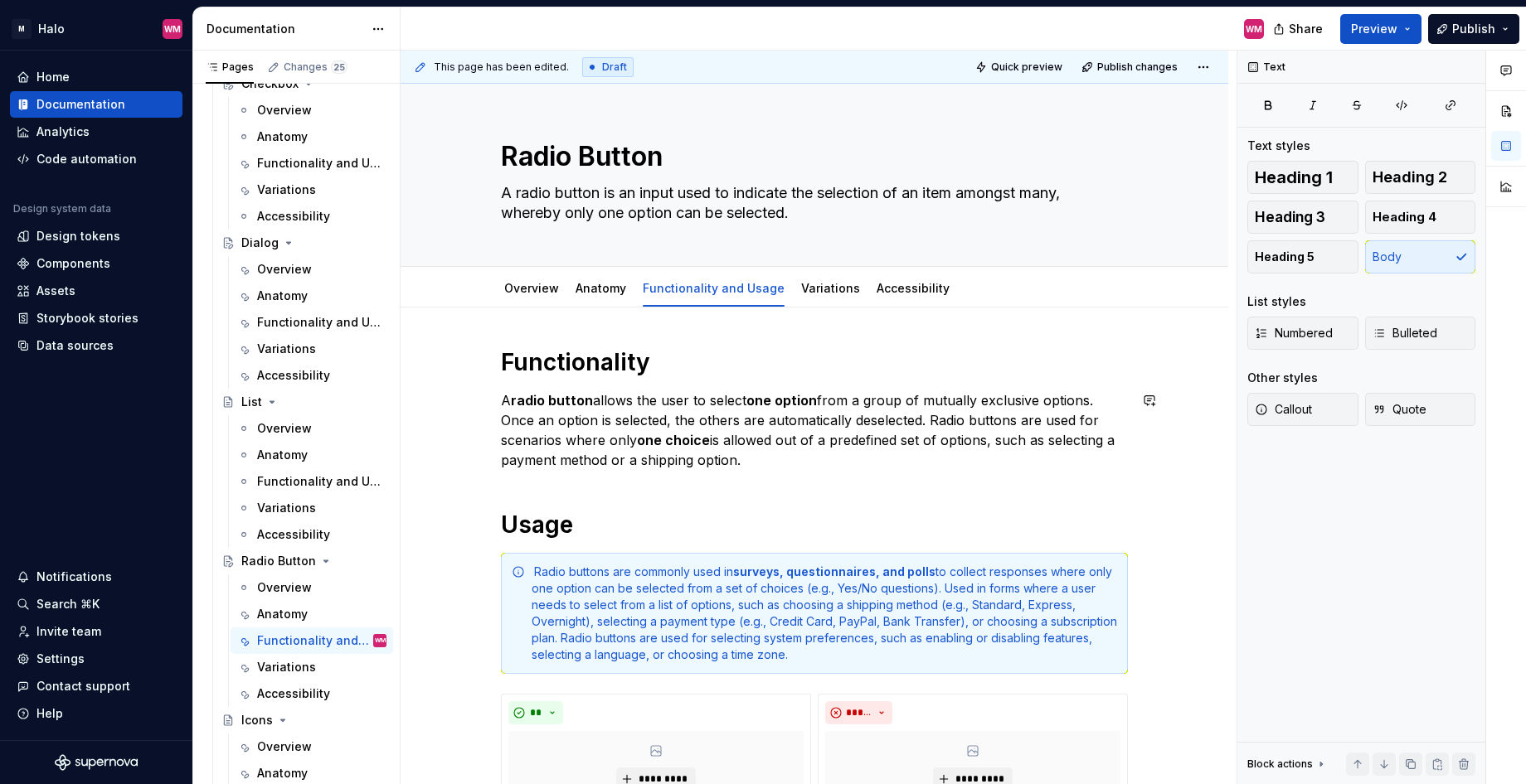
click at [1124, 65] on span "Publish changes" at bounding box center [1137, 67] width 81 height 13
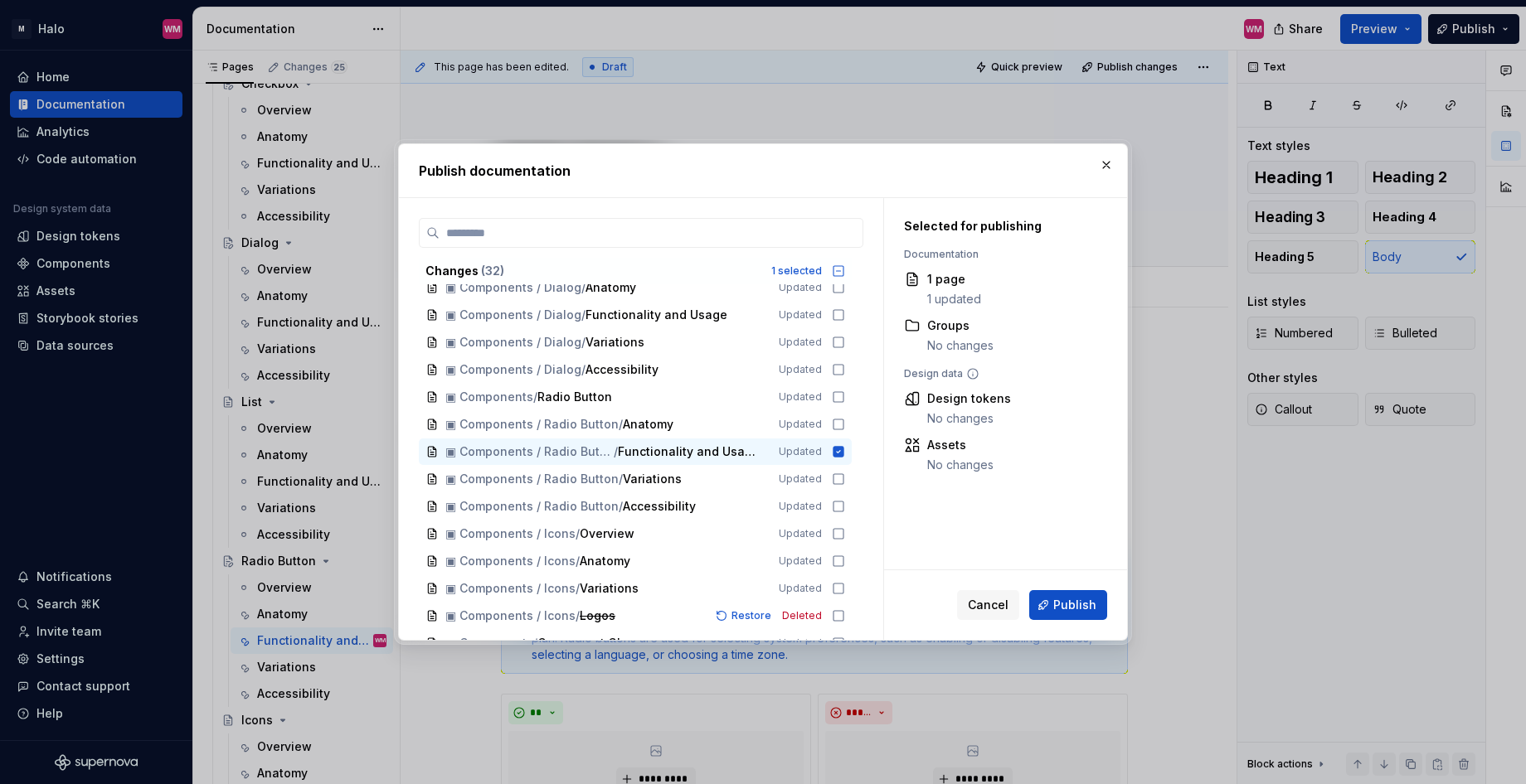
scroll to position [370, 0]
click at [840, 421] on icon at bounding box center [837, 423] width 13 height 13
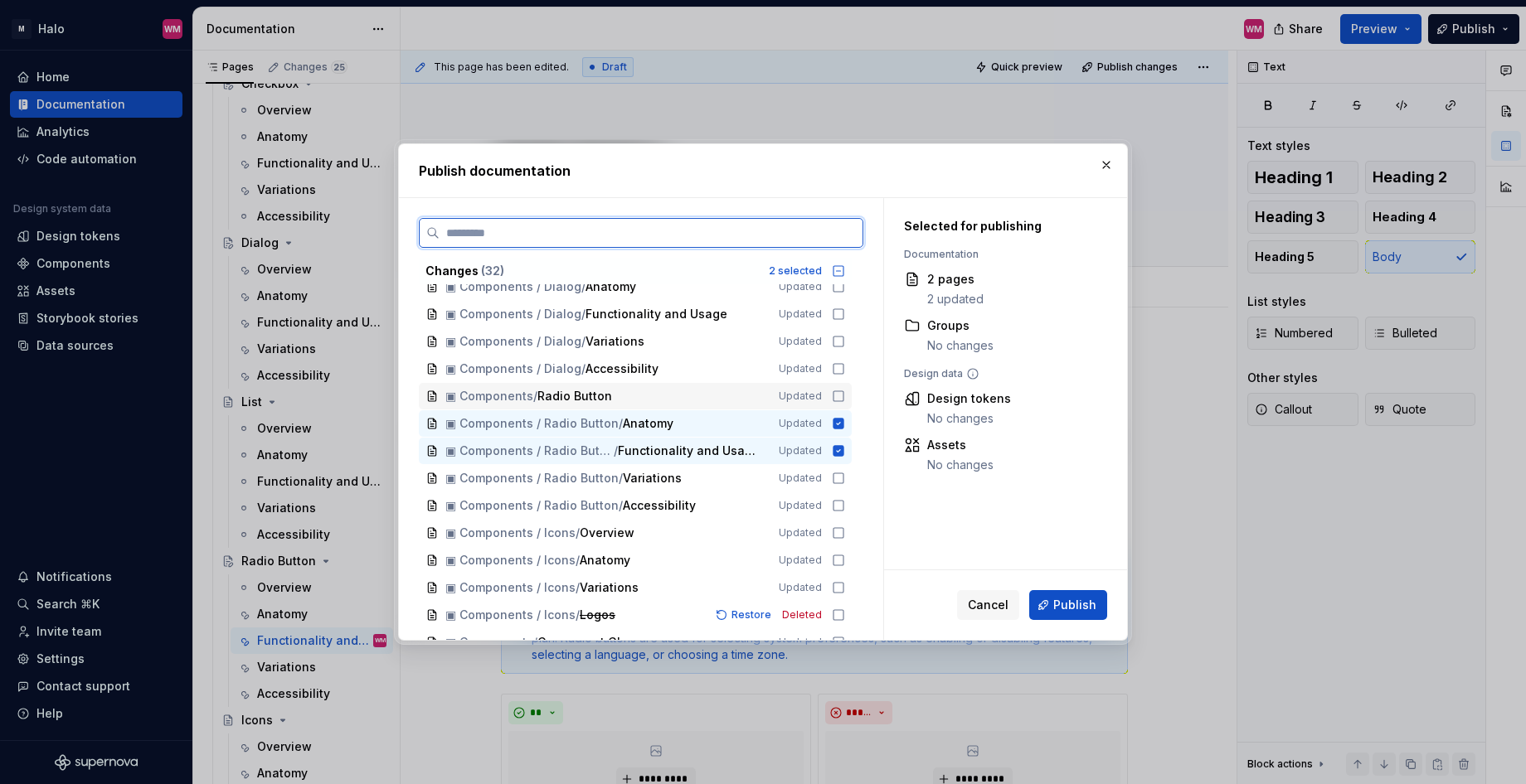
click at [842, 393] on icon at bounding box center [837, 396] width 13 height 13
click at [834, 478] on icon at bounding box center [837, 478] width 13 height 13
click at [840, 505] on icon at bounding box center [837, 505] width 13 height 13
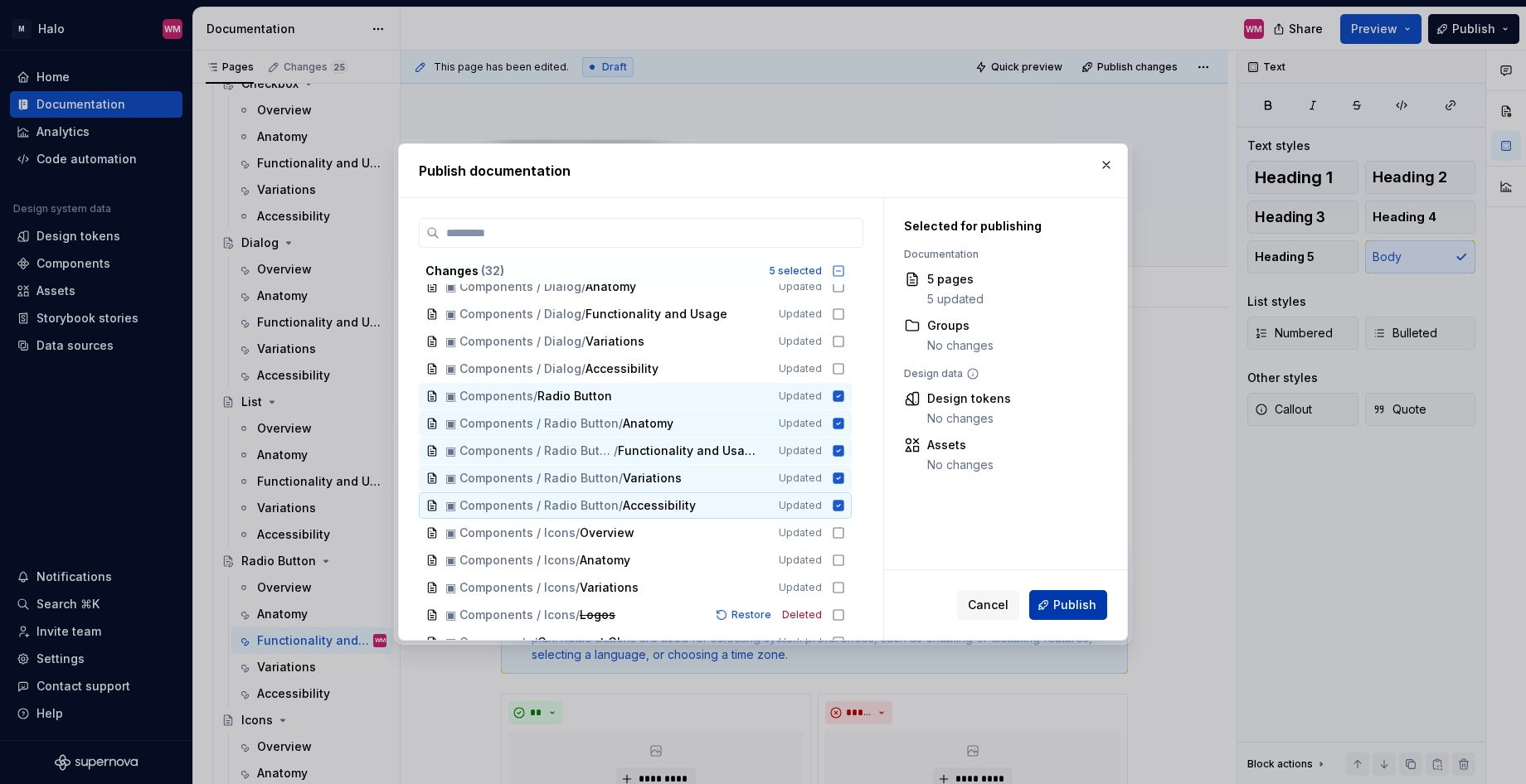
click at [1070, 607] on span "Publish" at bounding box center [1074, 604] width 43 height 17
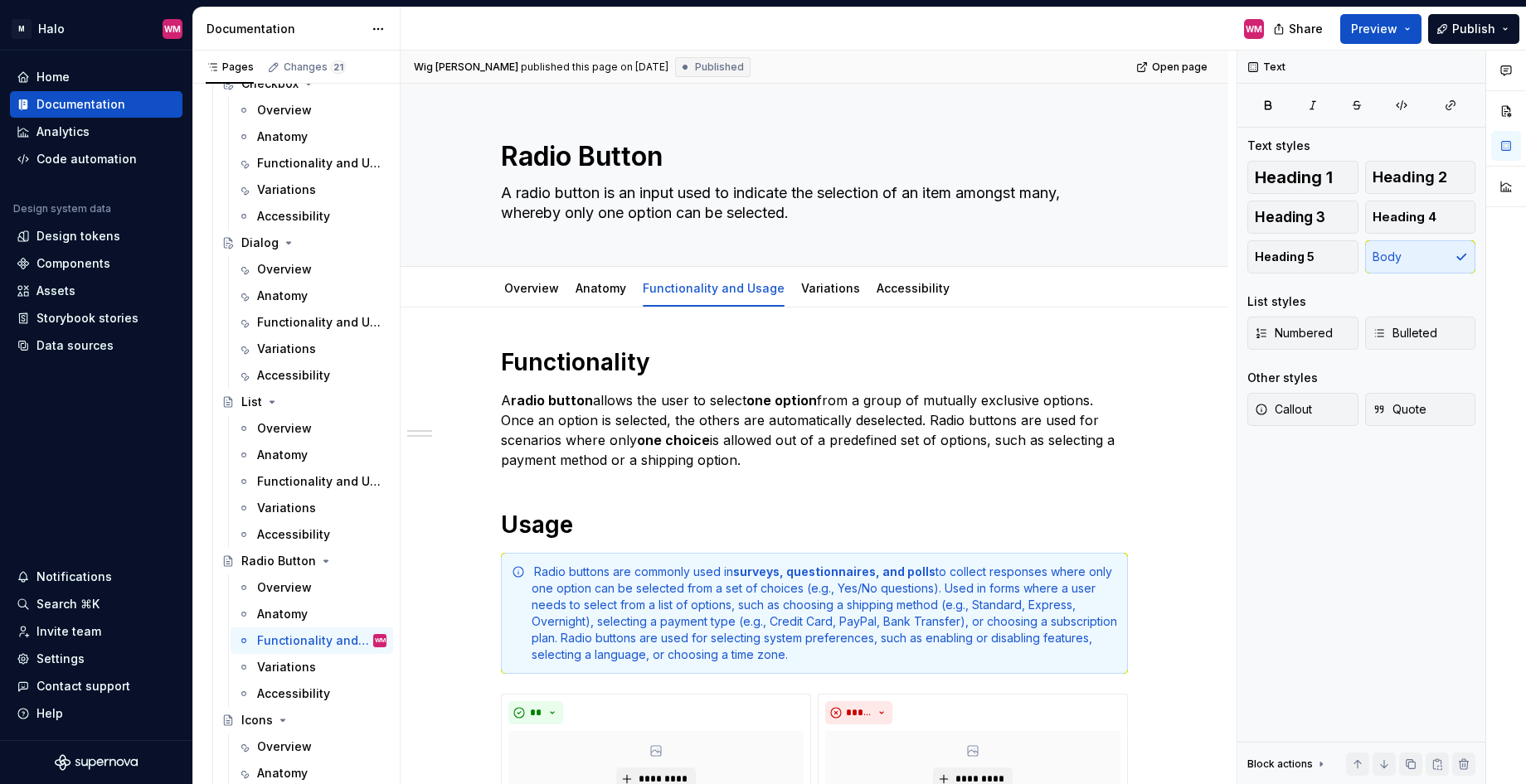
type textarea "*"
click at [1181, 63] on span "Open page" at bounding box center [1179, 67] width 55 height 13
